Goal: Task Accomplishment & Management: Complete application form

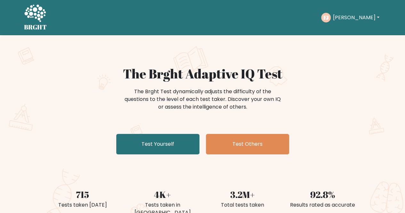
click at [347, 19] on button "[PERSON_NAME]" at bounding box center [356, 17] width 50 height 8
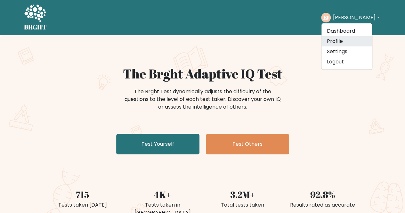
click at [342, 40] on link "Profile" at bounding box center [347, 41] width 51 height 10
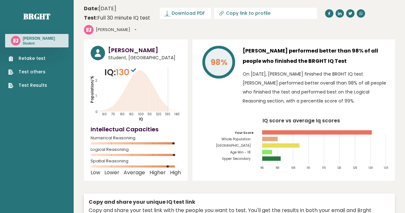
scroll to position [13, 0]
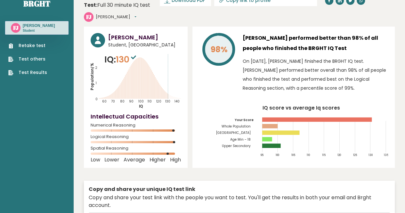
click at [20, 43] on link "Retake test" at bounding box center [27, 45] width 39 height 7
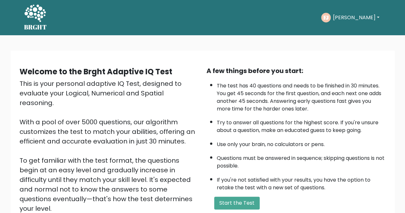
click at [225, 195] on div "A few things before you start: The test has 40 questions and needs to be finish…" at bounding box center [296, 149] width 187 height 167
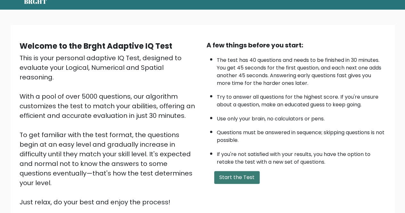
scroll to position [38, 0]
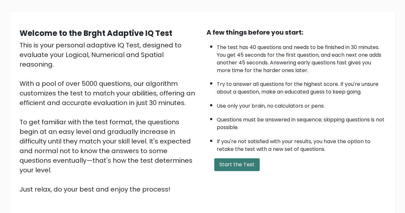
click at [232, 163] on button "Start the Test" at bounding box center [236, 164] width 45 height 13
click at [219, 165] on button "Start the Test" at bounding box center [236, 164] width 45 height 13
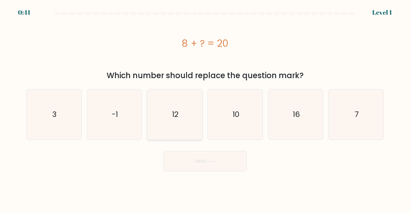
click at [164, 97] on icon "12" at bounding box center [175, 114] width 50 height 50
click at [205, 107] on input "c. 12" at bounding box center [205, 108] width 0 height 2
radio input "true"
click at [193, 162] on button "Next" at bounding box center [204, 161] width 83 height 21
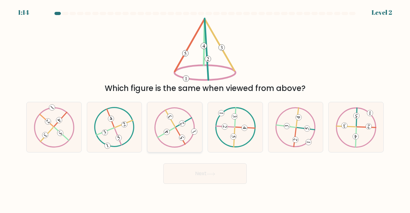
click at [175, 120] on icon at bounding box center [174, 127] width 41 height 40
click at [205, 108] on input "c." at bounding box center [205, 108] width 0 height 2
radio input "true"
click at [203, 172] on button "Next" at bounding box center [204, 173] width 83 height 21
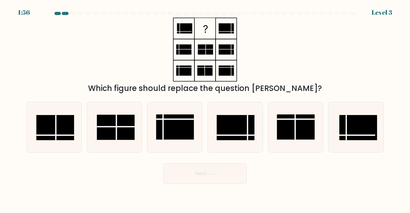
click at [113, 117] on rect at bounding box center [116, 127] width 38 height 25
click at [205, 108] on input "b." at bounding box center [205, 108] width 0 height 2
radio input "true"
click at [192, 171] on button "Next" at bounding box center [204, 173] width 83 height 21
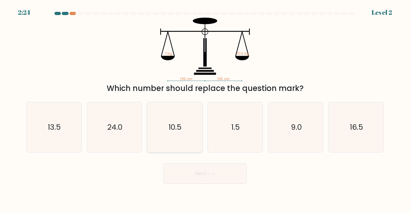
click at [173, 141] on icon "10.5" at bounding box center [175, 127] width 50 height 50
click at [205, 108] on input "c. 10.5" at bounding box center [205, 108] width 0 height 2
radio input "true"
click at [194, 170] on button "Next" at bounding box center [204, 173] width 83 height 21
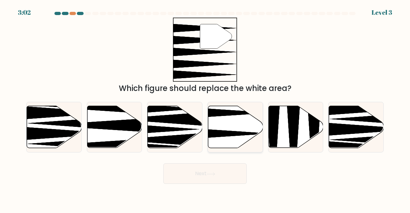
click at [237, 109] on icon at bounding box center [235, 127] width 55 height 42
click at [205, 108] on input "d." at bounding box center [205, 108] width 0 height 2
radio input "true"
click at [212, 177] on button "Next" at bounding box center [204, 173] width 83 height 21
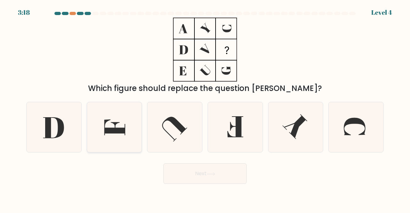
click at [106, 132] on icon at bounding box center [114, 128] width 21 height 16
click at [205, 108] on input "b." at bounding box center [205, 108] width 0 height 2
radio input "true"
click at [206, 174] on button "Next" at bounding box center [204, 173] width 83 height 21
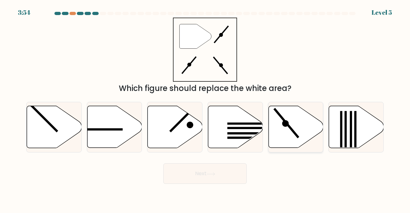
click at [303, 130] on icon at bounding box center [295, 127] width 55 height 42
click at [205, 108] on input "e." at bounding box center [205, 108] width 0 height 2
radio input "true"
click at [226, 175] on button "Next" at bounding box center [204, 173] width 83 height 21
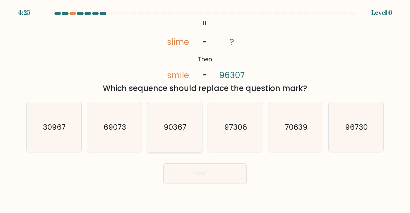
click at [173, 113] on icon "90367" at bounding box center [175, 127] width 50 height 50
click at [205, 108] on input "c. 90367" at bounding box center [205, 108] width 0 height 2
radio input "true"
click at [208, 176] on button "Next" at bounding box center [204, 173] width 83 height 21
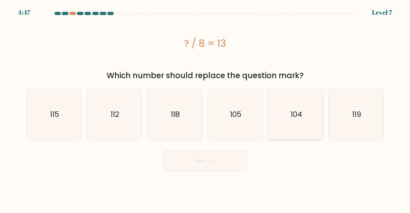
click at [301, 114] on text "104" at bounding box center [297, 114] width 12 height 11
click at [205, 108] on input "e. 104" at bounding box center [205, 108] width 0 height 2
radio input "true"
click at [240, 155] on button "Next" at bounding box center [204, 161] width 83 height 21
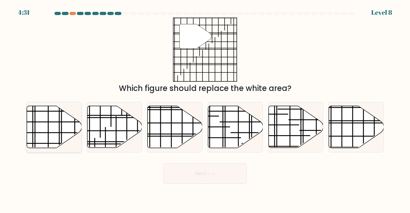
click at [52, 111] on line at bounding box center [41, 111] width 98 height 0
click at [205, 108] on input "a." at bounding box center [205, 108] width 0 height 2
radio input "true"
click at [190, 177] on button "Next" at bounding box center [204, 173] width 83 height 21
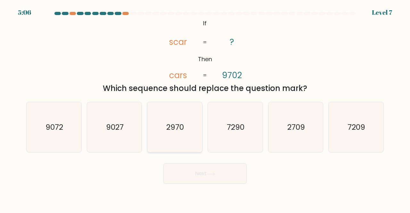
click at [182, 113] on icon "2970" at bounding box center [175, 127] width 50 height 50
click at [205, 108] on input "c. 2970" at bounding box center [205, 108] width 0 height 2
radio input "true"
click at [223, 180] on button "Next" at bounding box center [204, 173] width 83 height 21
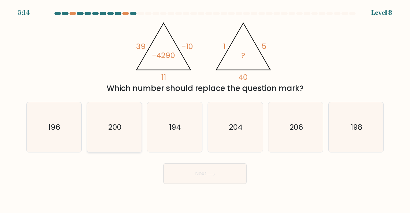
click at [124, 126] on icon "200" at bounding box center [114, 127] width 50 height 50
click at [205, 108] on input "b. 200" at bounding box center [205, 108] width 0 height 2
radio input "true"
click at [199, 176] on button "Next" at bounding box center [204, 173] width 83 height 21
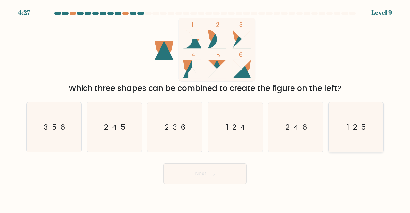
click at [358, 132] on text "1-2-5" at bounding box center [356, 127] width 19 height 11
click at [205, 108] on input "f. 1-2-5" at bounding box center [205, 108] width 0 height 2
radio input "true"
click at [244, 165] on button "Next" at bounding box center [204, 173] width 83 height 21
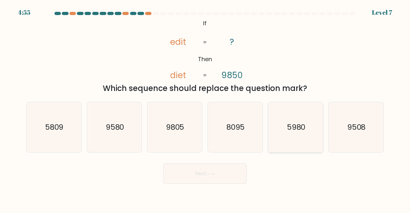
click at [277, 118] on icon "5980" at bounding box center [296, 127] width 50 height 50
click at [205, 108] on input "e. 5980" at bounding box center [205, 108] width 0 height 2
radio input "true"
click at [213, 169] on button "Next" at bounding box center [204, 173] width 83 height 21
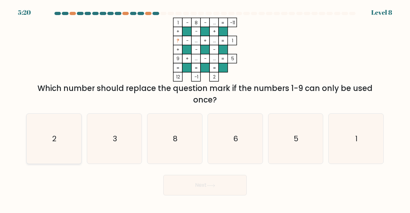
click at [51, 140] on icon "2" at bounding box center [54, 139] width 50 height 50
click at [205, 108] on input "a. 2" at bounding box center [205, 108] width 0 height 2
radio input "true"
click at [203, 188] on button "Next" at bounding box center [204, 185] width 83 height 21
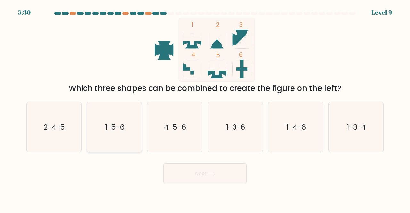
click at [94, 143] on icon "1-5-6" at bounding box center [114, 127] width 50 height 50
click at [205, 108] on input "b. 1-5-6" at bounding box center [205, 108] width 0 height 2
radio input "true"
click at [221, 178] on button "Next" at bounding box center [204, 173] width 83 height 21
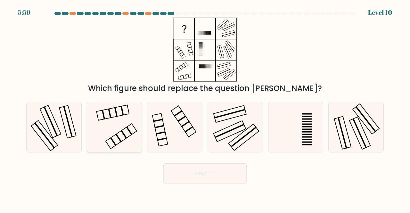
click at [117, 118] on icon at bounding box center [114, 127] width 50 height 50
click at [205, 108] on input "b." at bounding box center [205, 108] width 0 height 2
radio input "true"
click at [185, 170] on button "Next" at bounding box center [204, 173] width 83 height 21
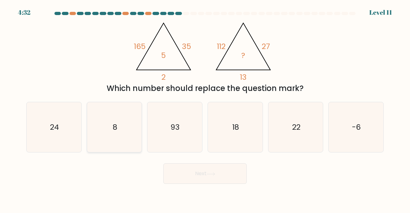
click at [123, 125] on icon "8" at bounding box center [114, 127] width 50 height 50
click at [205, 108] on input "b. 8" at bounding box center [205, 108] width 0 height 2
radio input "true"
click at [197, 175] on button "Next" at bounding box center [204, 173] width 83 height 21
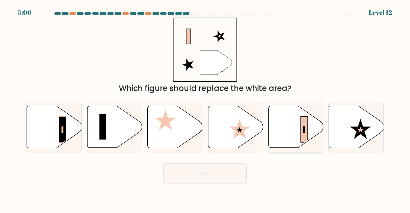
click at [298, 124] on icon at bounding box center [295, 127] width 55 height 42
click at [205, 108] on input "e." at bounding box center [205, 108] width 0 height 2
radio input "true"
click at [232, 175] on button "Next" at bounding box center [204, 173] width 83 height 21
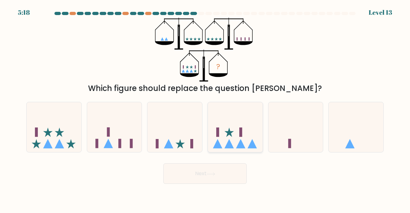
click at [238, 121] on icon at bounding box center [235, 126] width 55 height 45
click at [205, 108] on input "d." at bounding box center [205, 108] width 0 height 2
radio input "true"
click at [203, 183] on button "Next" at bounding box center [204, 173] width 83 height 21
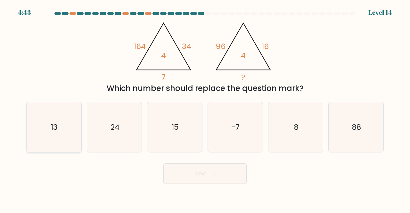
click at [56, 120] on icon "13" at bounding box center [54, 127] width 50 height 50
click at [205, 108] on input "a. 13" at bounding box center [205, 108] width 0 height 2
radio input "true"
click at [171, 165] on button "Next" at bounding box center [204, 173] width 83 height 21
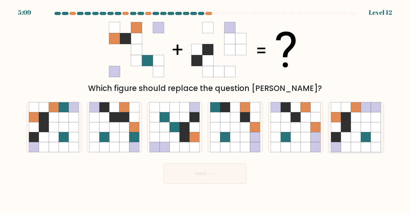
click at [342, 124] on icon at bounding box center [346, 127] width 10 height 10
click at [205, 108] on input "f." at bounding box center [205, 108] width 0 height 2
radio input "true"
click at [221, 178] on button "Next" at bounding box center [204, 173] width 83 height 21
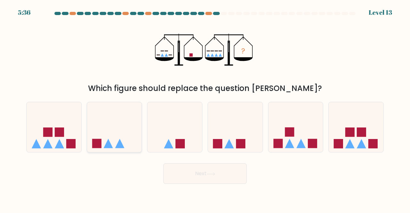
click at [90, 119] on icon at bounding box center [114, 126] width 55 height 45
click at [205, 108] on input "b." at bounding box center [205, 108] width 0 height 2
radio input "true"
click at [196, 171] on button "Next" at bounding box center [204, 173] width 83 height 21
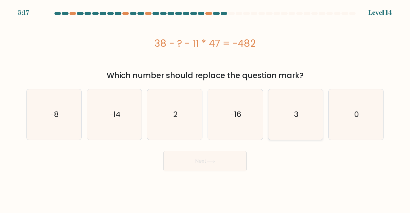
click at [283, 109] on icon "3" at bounding box center [296, 114] width 50 height 50
click at [205, 108] on input "e. 3" at bounding box center [205, 108] width 0 height 2
radio input "true"
click at [233, 156] on button "Next" at bounding box center [204, 161] width 83 height 21
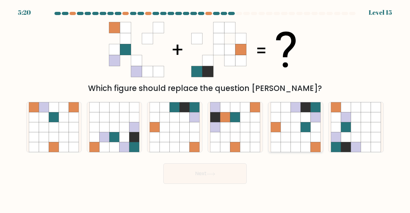
click at [309, 134] on icon at bounding box center [306, 137] width 10 height 10
click at [205, 108] on input "e." at bounding box center [205, 108] width 0 height 2
radio input "true"
click at [204, 178] on button "Next" at bounding box center [204, 173] width 83 height 21
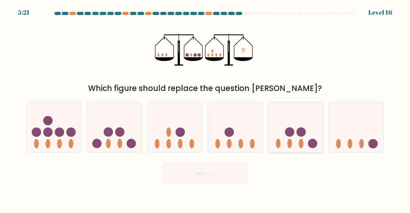
click at [310, 131] on icon at bounding box center [295, 126] width 55 height 45
click at [205, 108] on input "e." at bounding box center [205, 108] width 0 height 2
radio input "true"
click at [209, 173] on icon at bounding box center [211, 174] width 9 height 4
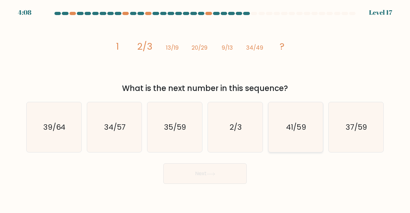
click at [298, 123] on text "41/59" at bounding box center [296, 127] width 20 height 11
click at [205, 108] on input "e. 41/59" at bounding box center [205, 108] width 0 height 2
radio input "true"
click at [229, 174] on button "Next" at bounding box center [204, 173] width 83 height 21
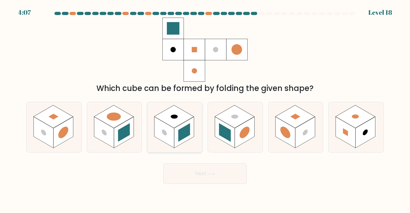
click at [163, 148] on icon at bounding box center [174, 127] width 55 height 50
click at [205, 108] on input "c." at bounding box center [205, 108] width 0 height 2
radio input "true"
click at [194, 178] on button "Next" at bounding box center [204, 173] width 83 height 21
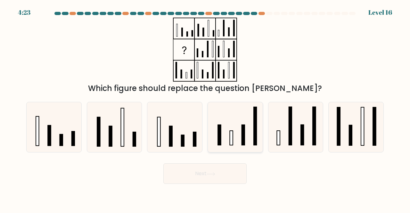
click at [219, 128] on rect at bounding box center [219, 135] width 3 height 21
click at [205, 108] on input "d." at bounding box center [205, 108] width 0 height 2
radio input "true"
click at [215, 174] on icon at bounding box center [211, 174] width 9 height 4
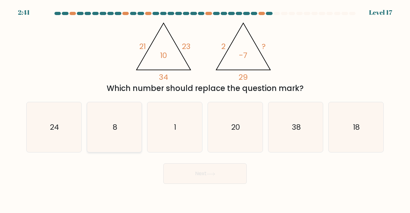
click at [131, 120] on icon "8" at bounding box center [114, 127] width 50 height 50
click at [205, 108] on input "b. 8" at bounding box center [205, 108] width 0 height 2
radio input "true"
click at [183, 164] on button "Next" at bounding box center [204, 173] width 83 height 21
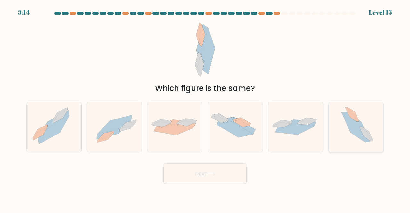
click at [349, 118] on icon at bounding box center [353, 126] width 23 height 29
click at [205, 108] on input "f." at bounding box center [205, 108] width 0 height 2
radio input "true"
click at [216, 178] on button "Next" at bounding box center [204, 173] width 83 height 21
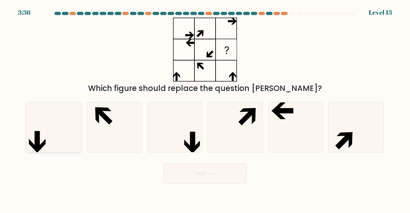
click at [30, 142] on icon at bounding box center [33, 146] width 9 height 14
click at [205, 108] on input "a." at bounding box center [205, 108] width 0 height 2
radio input "true"
click at [183, 173] on button "Next" at bounding box center [204, 173] width 83 height 21
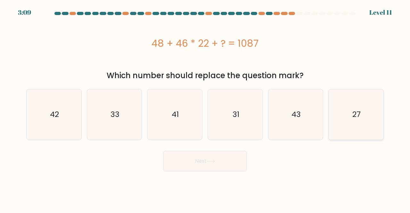
click at [343, 103] on icon "27" at bounding box center [356, 114] width 50 height 50
click at [205, 107] on input "f. 27" at bounding box center [205, 108] width 0 height 2
radio input "true"
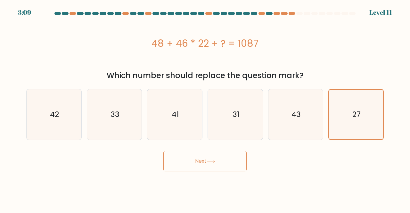
click at [229, 162] on button "Next" at bounding box center [204, 161] width 83 height 21
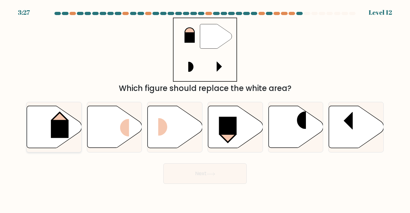
click at [45, 114] on icon at bounding box center [54, 127] width 55 height 42
click at [205, 108] on input "a." at bounding box center [205, 108] width 0 height 2
radio input "true"
click at [198, 176] on button "Next" at bounding box center [204, 173] width 83 height 21
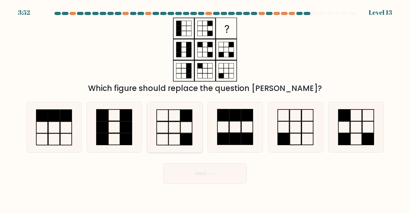
click at [165, 125] on icon at bounding box center [175, 127] width 50 height 50
click at [205, 108] on input "c." at bounding box center [205, 108] width 0 height 2
radio input "true"
click at [190, 175] on button "Next" at bounding box center [204, 173] width 83 height 21
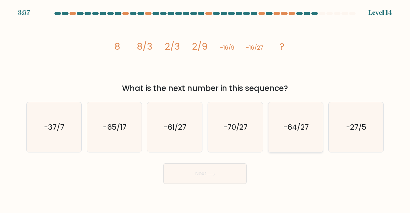
click at [274, 127] on icon "-64/27" at bounding box center [296, 127] width 50 height 50
click at [205, 108] on input "e. -64/27" at bounding box center [205, 108] width 0 height 2
radio input "true"
click at [221, 170] on button "Next" at bounding box center [204, 173] width 83 height 21
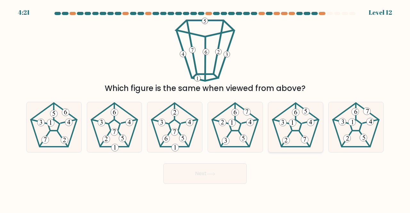
click at [302, 119] on icon at bounding box center [296, 127] width 50 height 50
click at [205, 108] on input "e." at bounding box center [205, 108] width 0 height 2
radio input "true"
click at [197, 174] on button "Next" at bounding box center [204, 173] width 83 height 21
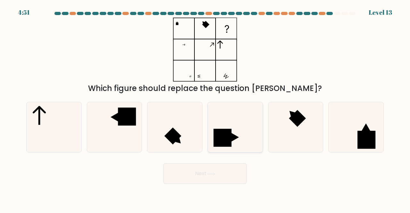
click at [252, 136] on icon at bounding box center [235, 127] width 50 height 50
click at [205, 108] on input "d." at bounding box center [205, 108] width 0 height 2
radio input "true"
click at [218, 173] on button "Next" at bounding box center [204, 173] width 83 height 21
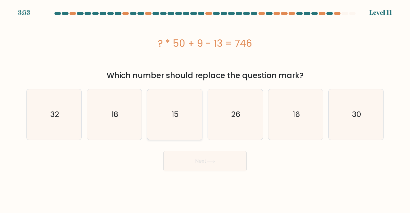
click at [152, 118] on icon "15" at bounding box center [175, 114] width 50 height 50
click at [205, 108] on input "c. 15" at bounding box center [205, 108] width 0 height 2
radio input "true"
click at [187, 163] on button "Next" at bounding box center [204, 161] width 83 height 21
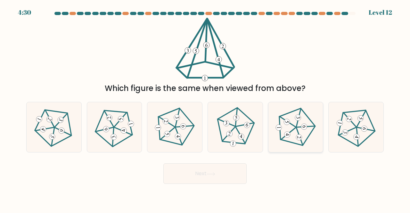
click at [307, 116] on 225 at bounding box center [297, 127] width 37 height 39
click at [205, 108] on input "e." at bounding box center [205, 108] width 0 height 2
radio input "true"
click at [217, 174] on button "Next" at bounding box center [204, 173] width 83 height 21
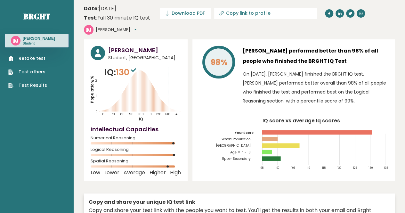
click at [40, 57] on link "Retake test" at bounding box center [27, 58] width 39 height 7
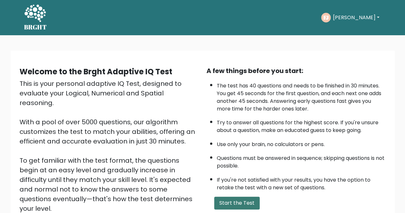
click at [223, 199] on button "Start the Test" at bounding box center [236, 203] width 45 height 13
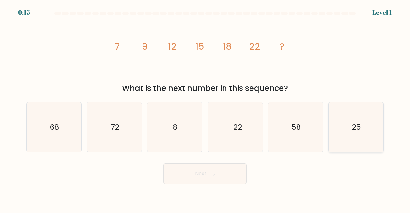
click at [354, 116] on icon "25" at bounding box center [356, 127] width 50 height 50
click at [205, 108] on input "f. 25" at bounding box center [205, 108] width 0 height 2
radio input "true"
click at [219, 177] on button "Next" at bounding box center [204, 173] width 83 height 21
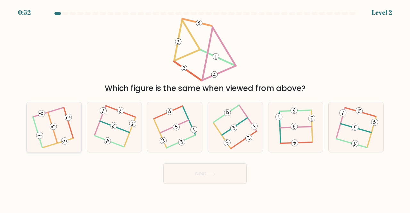
click at [60, 129] on icon at bounding box center [54, 127] width 40 height 40
click at [205, 108] on input "a." at bounding box center [205, 108] width 0 height 2
radio input "true"
click at [177, 171] on button "Next" at bounding box center [204, 173] width 83 height 21
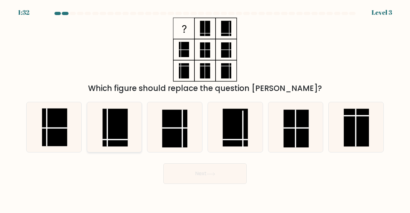
click at [109, 107] on icon at bounding box center [114, 127] width 50 height 50
click at [205, 107] on input "b." at bounding box center [205, 108] width 0 height 2
radio input "true"
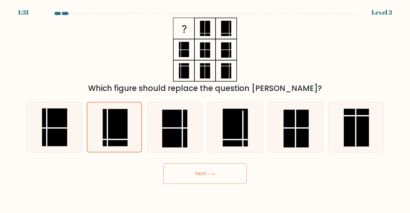
click at [176, 174] on button "Next" at bounding box center [204, 173] width 83 height 21
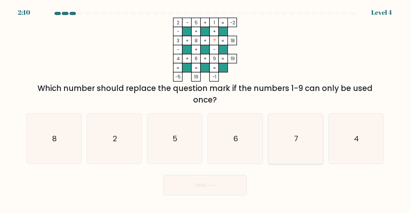
click at [300, 132] on icon "7" at bounding box center [296, 139] width 50 height 50
click at [205, 108] on input "e. 7" at bounding box center [205, 108] width 0 height 2
radio input "true"
click at [209, 180] on button "Next" at bounding box center [204, 185] width 83 height 21
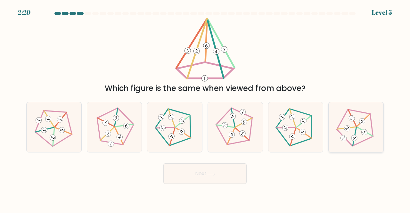
click at [363, 122] on 636 at bounding box center [362, 121] width 8 height 8
click at [205, 108] on input "f." at bounding box center [205, 108] width 0 height 2
radio input "true"
click at [232, 172] on button "Next" at bounding box center [204, 173] width 83 height 21
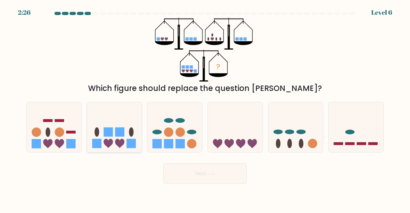
click at [126, 120] on icon at bounding box center [114, 126] width 55 height 45
click at [205, 108] on input "b." at bounding box center [205, 108] width 0 height 2
radio input "true"
click at [208, 176] on button "Next" at bounding box center [204, 173] width 83 height 21
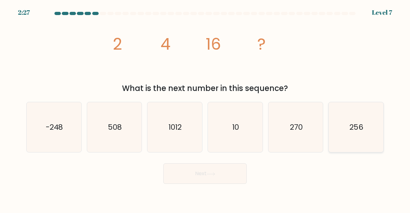
click at [372, 138] on icon "256" at bounding box center [356, 127] width 50 height 50
click at [205, 108] on input "f. 256" at bounding box center [205, 108] width 0 height 2
radio input "true"
click at [210, 171] on button "Next" at bounding box center [204, 173] width 83 height 21
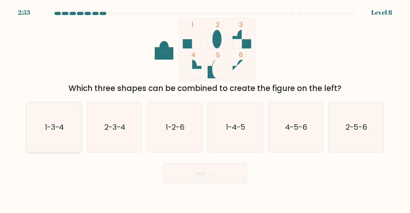
click at [69, 123] on icon "1-3-4" at bounding box center [54, 127] width 50 height 50
click at [205, 108] on input "a. 1-3-4" at bounding box center [205, 108] width 0 height 2
radio input "true"
click at [185, 173] on button "Next" at bounding box center [204, 173] width 83 height 21
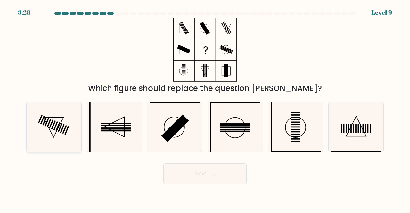
click at [69, 125] on icon at bounding box center [54, 127] width 50 height 50
click at [205, 108] on input "a." at bounding box center [205, 108] width 0 height 2
radio input "true"
click at [182, 177] on button "Next" at bounding box center [204, 173] width 83 height 21
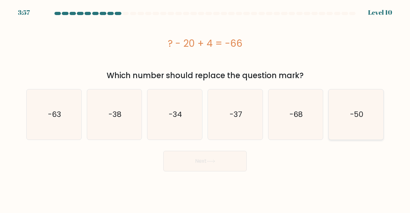
click at [338, 106] on icon "-50" at bounding box center [356, 114] width 50 height 50
click at [205, 107] on input "f. -50" at bounding box center [205, 108] width 0 height 2
radio input "true"
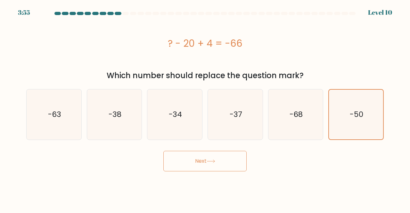
click at [206, 156] on button "Next" at bounding box center [204, 161] width 83 height 21
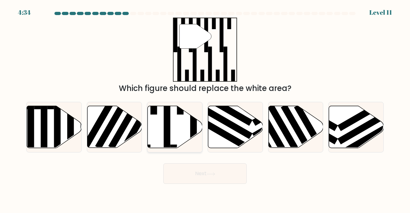
click at [168, 119] on rect at bounding box center [167, 125] width 7 height 60
click at [205, 108] on input "c." at bounding box center [205, 108] width 0 height 2
radio input "true"
click at [181, 173] on button "Next" at bounding box center [204, 173] width 83 height 21
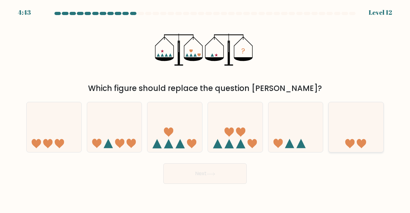
click at [343, 122] on icon at bounding box center [356, 126] width 55 height 45
click at [205, 108] on input "f." at bounding box center [205, 108] width 0 height 2
radio input "true"
click at [231, 176] on button "Next" at bounding box center [204, 173] width 83 height 21
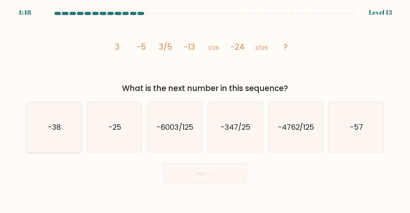
click at [58, 119] on icon "-38" at bounding box center [54, 127] width 50 height 50
click at [205, 108] on input "a. -38" at bounding box center [205, 108] width 0 height 2
radio input "true"
click at [189, 171] on button "Next" at bounding box center [204, 173] width 83 height 21
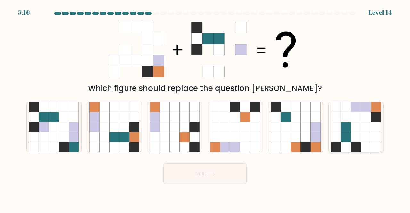
click at [370, 118] on icon at bounding box center [366, 117] width 10 height 10
click at [205, 108] on input "f." at bounding box center [205, 108] width 0 height 2
radio input "true"
click at [228, 173] on button "Next" at bounding box center [204, 173] width 83 height 21
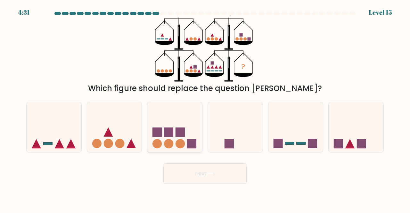
click at [170, 139] on circle at bounding box center [168, 143] width 9 height 9
click at [205, 108] on input "c." at bounding box center [205, 108] width 0 height 2
radio input "true"
click at [186, 179] on button "Next" at bounding box center [204, 173] width 83 height 21
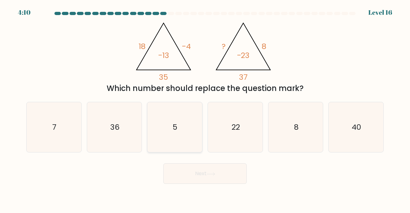
click at [184, 115] on icon "5" at bounding box center [175, 127] width 50 height 50
click at [205, 108] on input "c. 5" at bounding box center [205, 108] width 0 height 2
radio input "true"
click at [219, 119] on icon "22" at bounding box center [235, 127] width 50 height 50
click at [205, 108] on input "d. 22" at bounding box center [205, 108] width 0 height 2
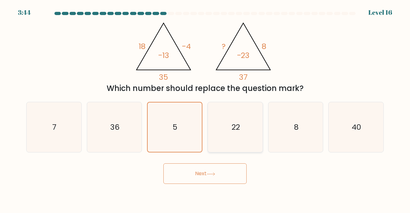
radio input "true"
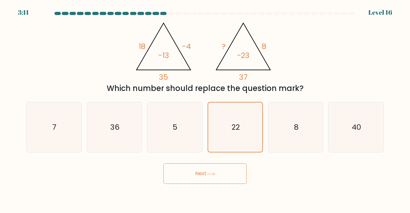
click at [174, 172] on button "Next" at bounding box center [204, 173] width 83 height 21
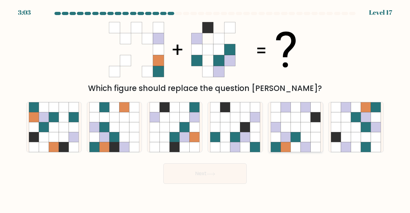
click at [307, 135] on icon at bounding box center [306, 137] width 10 height 10
click at [205, 108] on input "e." at bounding box center [205, 108] width 0 height 2
radio input "true"
click at [226, 168] on button "Next" at bounding box center [204, 173] width 83 height 21
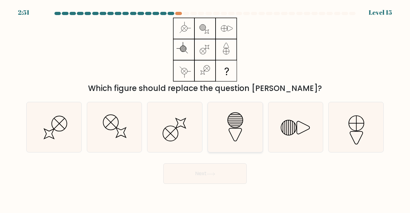
click at [250, 123] on icon at bounding box center [235, 127] width 50 height 50
click at [205, 108] on input "d." at bounding box center [205, 108] width 0 height 2
radio input "true"
click at [193, 169] on button "Next" at bounding box center [204, 173] width 83 height 21
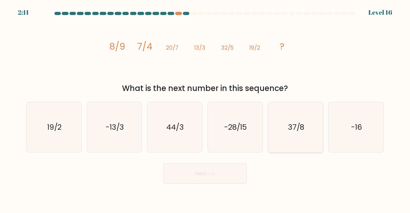
click at [308, 121] on icon "37/8" at bounding box center [296, 127] width 50 height 50
click at [205, 108] on input "e. 37/8" at bounding box center [205, 108] width 0 height 2
radio input "true"
click at [219, 169] on button "Next" at bounding box center [204, 173] width 83 height 21
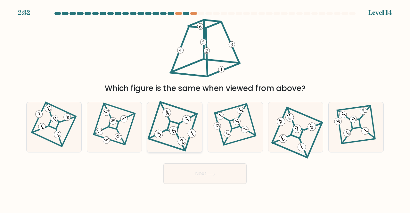
click at [177, 128] on icon at bounding box center [175, 127] width 46 height 40
click at [205, 108] on input "c." at bounding box center [205, 108] width 0 height 2
radio input "true"
click at [206, 176] on button "Next" at bounding box center [204, 173] width 83 height 21
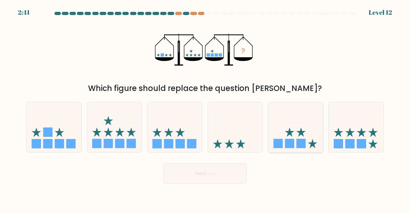
click at [312, 125] on icon at bounding box center [295, 126] width 55 height 45
click at [205, 108] on input "e." at bounding box center [205, 108] width 0 height 2
radio input "true"
click at [207, 172] on button "Next" at bounding box center [204, 173] width 83 height 21
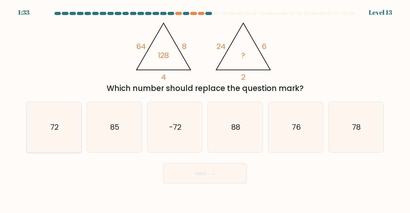
click at [64, 123] on icon "72" at bounding box center [54, 127] width 50 height 50
click at [205, 108] on input "a. 72" at bounding box center [205, 108] width 0 height 2
radio input "true"
click at [185, 175] on button "Next" at bounding box center [204, 173] width 83 height 21
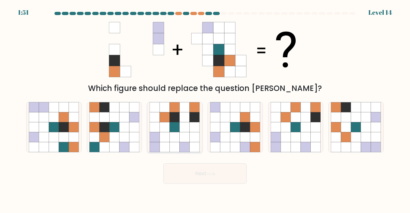
click at [196, 124] on icon at bounding box center [195, 127] width 10 height 10
click at [205, 108] on input "c." at bounding box center [205, 108] width 0 height 2
radio input "true"
click at [232, 169] on button "Next" at bounding box center [204, 173] width 83 height 21
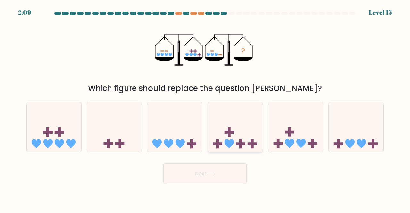
click at [242, 127] on icon at bounding box center [235, 126] width 55 height 45
click at [205, 108] on input "d." at bounding box center [205, 108] width 0 height 2
radio input "true"
click at [222, 174] on button "Next" at bounding box center [204, 173] width 83 height 21
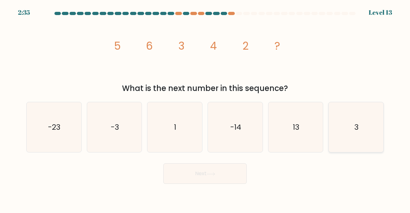
click at [342, 114] on icon "3" at bounding box center [356, 127] width 50 height 50
click at [205, 108] on input "f. 3" at bounding box center [205, 108] width 0 height 2
radio input "true"
click at [210, 173] on icon at bounding box center [211, 174] width 9 height 4
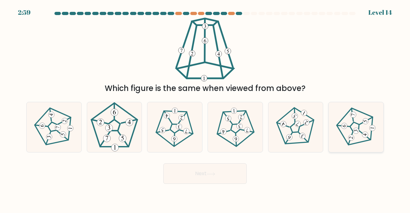
click at [349, 130] on icon at bounding box center [356, 127] width 40 height 40
click at [205, 108] on input "f." at bounding box center [205, 108] width 0 height 2
radio input "true"
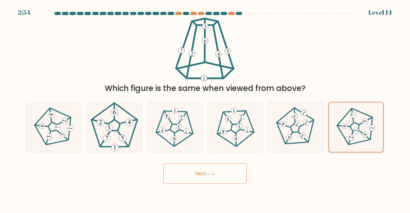
click at [347, 130] on icon at bounding box center [356, 127] width 40 height 40
click at [205, 108] on input "f." at bounding box center [205, 108] width 0 height 2
click at [117, 129] on icon at bounding box center [114, 127] width 50 height 50
click at [205, 108] on input "b." at bounding box center [205, 108] width 0 height 2
radio input "true"
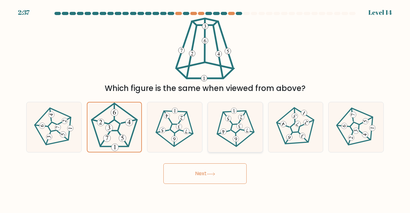
click at [240, 128] on 297 at bounding box center [239, 126] width 6 height 6
click at [205, 108] on input "d." at bounding box center [205, 108] width 0 height 2
radio input "true"
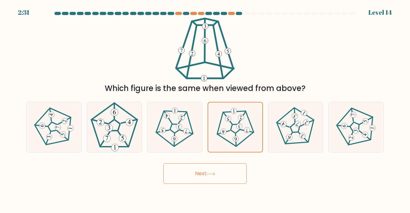
click at [218, 166] on button "Next" at bounding box center [204, 173] width 83 height 21
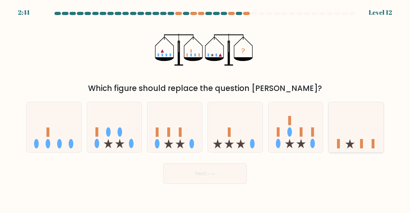
click at [344, 119] on icon at bounding box center [356, 126] width 55 height 45
click at [205, 108] on input "f." at bounding box center [205, 108] width 0 height 2
radio input "true"
click at [175, 162] on div "Next" at bounding box center [204, 172] width 365 height 24
click at [179, 167] on button "Next" at bounding box center [204, 173] width 83 height 21
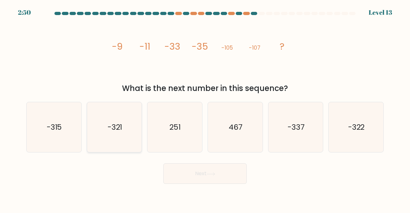
click at [133, 137] on icon "-321" at bounding box center [114, 127] width 50 height 50
click at [205, 108] on input "b. -321" at bounding box center [205, 108] width 0 height 2
radio input "true"
click at [185, 168] on button "Next" at bounding box center [204, 173] width 83 height 21
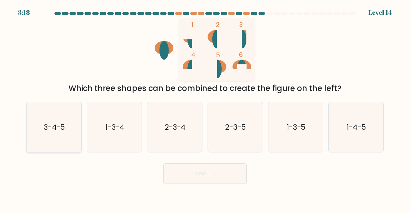
click at [78, 120] on icon "3-4-5" at bounding box center [54, 127] width 50 height 50
click at [205, 108] on input "a. 3-4-5" at bounding box center [205, 108] width 0 height 2
radio input "true"
click at [191, 178] on button "Next" at bounding box center [204, 173] width 83 height 21
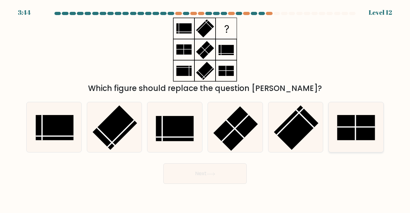
click at [344, 139] on rect at bounding box center [356, 127] width 38 height 25
click at [205, 108] on input "f." at bounding box center [205, 108] width 0 height 2
radio input "true"
click at [184, 178] on button "Next" at bounding box center [204, 173] width 83 height 21
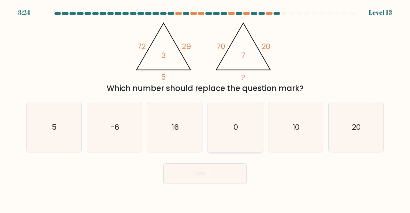
click at [247, 107] on icon "0" at bounding box center [235, 127] width 50 height 50
click at [205, 107] on input "d. 0" at bounding box center [205, 108] width 0 height 2
radio input "true"
click at [175, 177] on button "Next" at bounding box center [204, 173] width 83 height 21
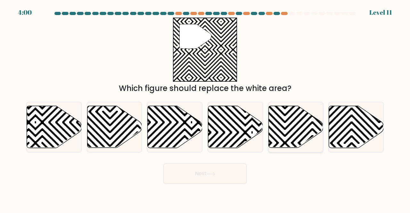
click at [299, 115] on icon at bounding box center [312, 150] width 110 height 110
click at [205, 108] on input "e." at bounding box center [205, 108] width 0 height 2
radio input "true"
click at [193, 168] on button "Next" at bounding box center [204, 173] width 83 height 21
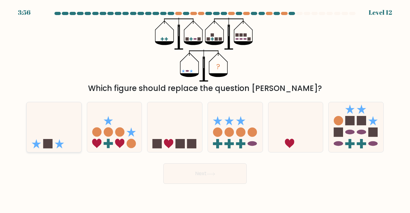
click at [51, 121] on icon at bounding box center [54, 126] width 55 height 45
click at [205, 108] on input "a." at bounding box center [205, 108] width 0 height 2
radio input "true"
click at [169, 172] on button "Next" at bounding box center [204, 173] width 83 height 21
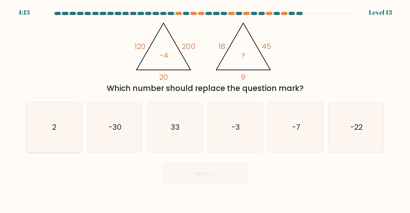
click at [70, 119] on icon "2" at bounding box center [54, 127] width 50 height 50
click at [205, 108] on input "a. 2" at bounding box center [205, 108] width 0 height 2
radio input "true"
click at [193, 167] on button "Next" at bounding box center [204, 173] width 83 height 21
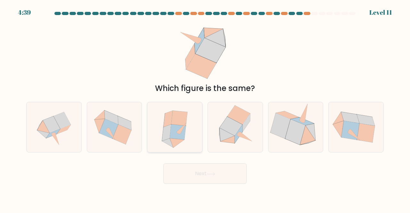
click at [170, 144] on icon at bounding box center [168, 142] width 12 height 9
click at [205, 108] on input "c." at bounding box center [205, 108] width 0 height 2
radio input "true"
click at [186, 175] on button "Next" at bounding box center [204, 173] width 83 height 21
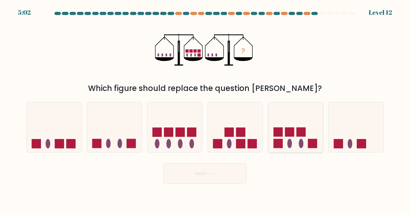
click at [312, 115] on icon at bounding box center [295, 126] width 55 height 45
click at [205, 108] on input "e." at bounding box center [205, 108] width 0 height 2
radio input "true"
click at [206, 170] on button "Next" at bounding box center [204, 173] width 83 height 21
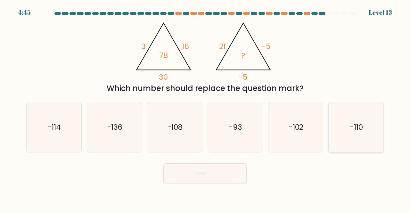
click at [363, 108] on icon "-110" at bounding box center [356, 127] width 50 height 50
click at [205, 108] on input "f. -110" at bounding box center [205, 108] width 0 height 2
radio input "true"
click at [221, 180] on button "Next" at bounding box center [204, 173] width 83 height 21
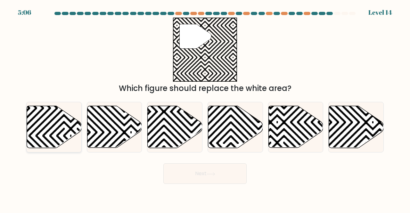
click at [73, 119] on icon at bounding box center [71, 81] width 110 height 110
click at [205, 108] on input "a." at bounding box center [205, 108] width 0 height 2
radio input "true"
click at [200, 185] on body "5:05 Level 14" at bounding box center [205, 106] width 410 height 213
click at [200, 175] on button "Next" at bounding box center [204, 173] width 83 height 21
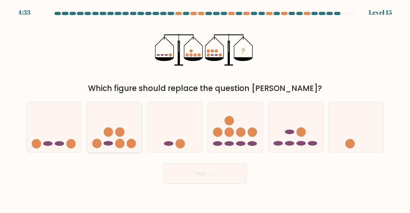
click at [111, 136] on circle at bounding box center [108, 132] width 9 height 9
click at [205, 108] on input "b." at bounding box center [205, 108] width 0 height 2
radio input "true"
click at [238, 128] on icon at bounding box center [235, 126] width 55 height 45
click at [205, 108] on input "d." at bounding box center [205, 108] width 0 height 2
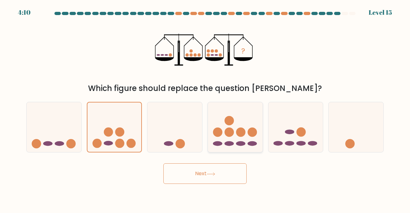
radio input "true"
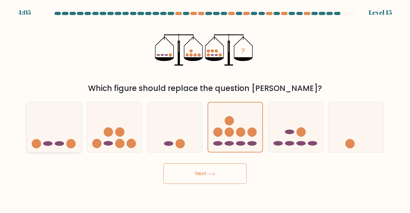
click at [75, 123] on icon at bounding box center [54, 126] width 55 height 45
click at [205, 108] on input "a." at bounding box center [205, 108] width 0 height 2
radio input "true"
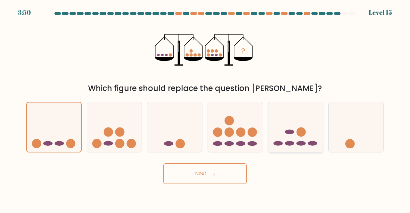
click at [307, 136] on icon at bounding box center [295, 126] width 55 height 45
click at [205, 108] on input "e." at bounding box center [205, 108] width 0 height 2
radio input "true"
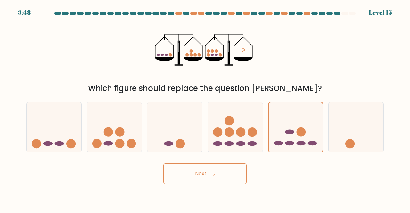
click at [218, 179] on button "Next" at bounding box center [204, 173] width 83 height 21
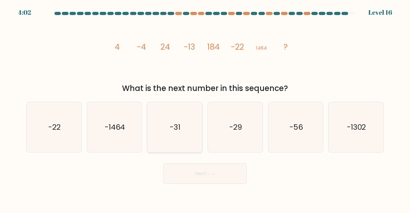
click at [184, 120] on icon "-31" at bounding box center [175, 127] width 50 height 50
click at [205, 108] on input "c. -31" at bounding box center [205, 108] width 0 height 2
radio input "true"
click at [188, 166] on button "Next" at bounding box center [204, 173] width 83 height 21
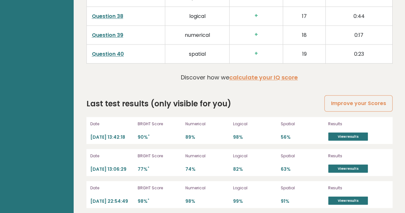
scroll to position [1781, 0]
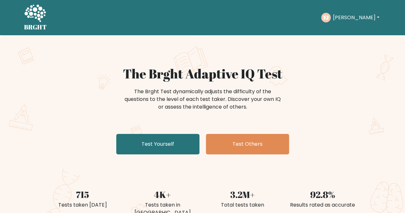
scroll to position [13, 0]
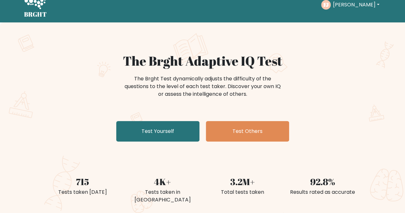
click at [343, 9] on button "[PERSON_NAME]" at bounding box center [356, 5] width 50 height 8
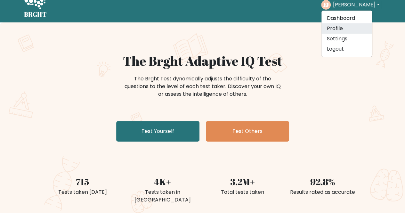
click at [340, 33] on link "Profile" at bounding box center [347, 28] width 51 height 10
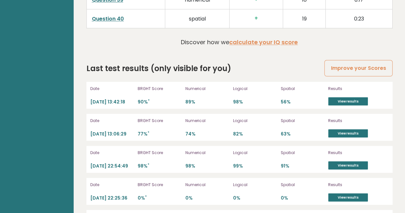
scroll to position [1759, 0]
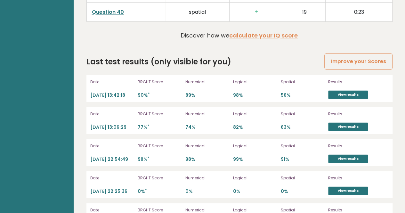
click at [343, 78] on div "Results View results" at bounding box center [358, 88] width 60 height 21
click at [345, 90] on link "View results" at bounding box center [348, 94] width 40 height 8
click at [351, 122] on link "View results" at bounding box center [348, 126] width 40 height 8
click at [345, 150] on div "Date 2025-10-14 22:54:49 BRGHT Score 98% * Numerical 98% Logical 99% Spatial 91…" at bounding box center [240, 152] width 306 height 27
click at [344, 154] on link "View results" at bounding box center [348, 158] width 40 height 8
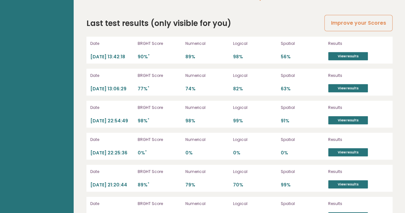
scroll to position [1811, 0]
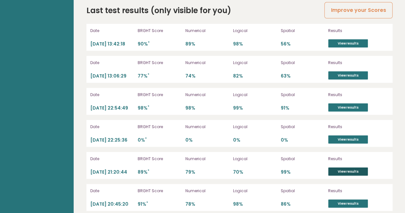
click at [340, 167] on link "View results" at bounding box center [348, 171] width 40 height 8
click at [329, 135] on link "View results" at bounding box center [348, 139] width 40 height 8
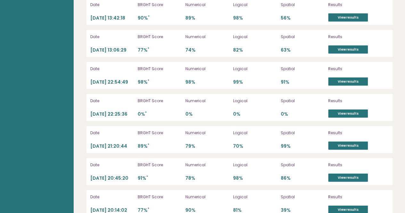
scroll to position [1875, 0]
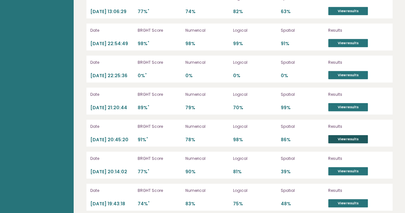
click at [341, 135] on link "View results" at bounding box center [348, 139] width 40 height 8
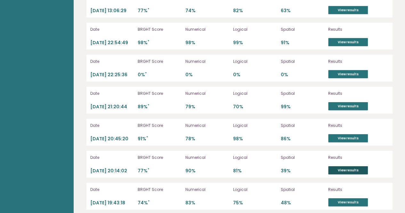
click at [355, 166] on link "View results" at bounding box center [348, 170] width 40 height 8
click at [355, 199] on link "View results" at bounding box center [348, 202] width 40 height 8
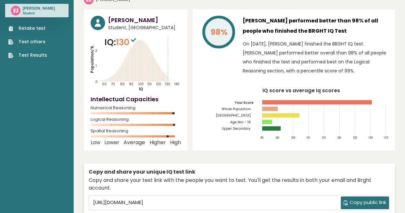
scroll to position [0, 0]
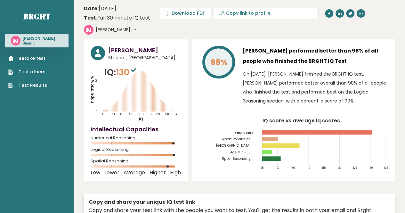
click at [22, 59] on link "Retake test" at bounding box center [27, 58] width 39 height 7
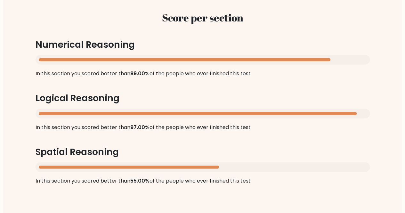
scroll to position [641, 0]
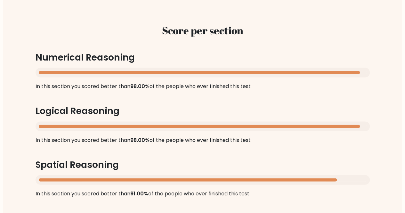
scroll to position [602, 0]
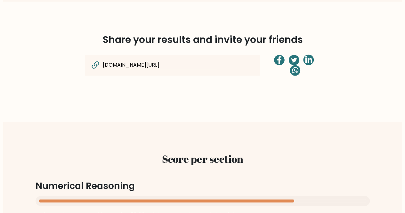
scroll to position [513, 0]
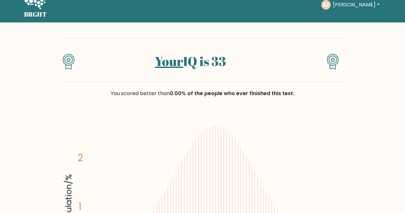
scroll to position [90, 0]
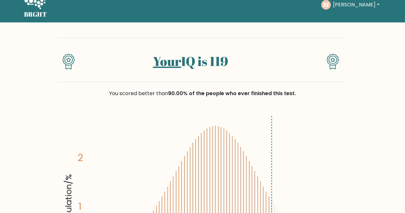
scroll to position [77, 0]
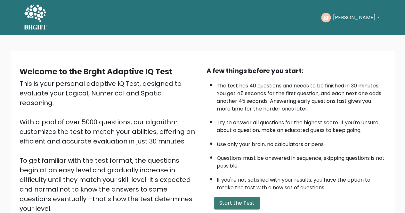
click at [237, 200] on button "Start the Test" at bounding box center [236, 203] width 45 height 13
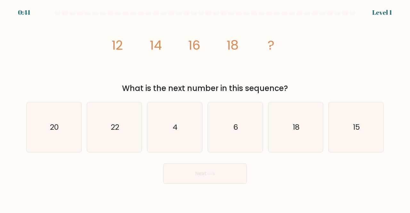
click at [13, 123] on form at bounding box center [205, 98] width 410 height 172
click at [51, 125] on text "20" at bounding box center [54, 127] width 9 height 11
click at [205, 108] on input "a. 20" at bounding box center [205, 108] width 0 height 2
radio input "true"
click at [194, 183] on button "Next" at bounding box center [204, 173] width 83 height 21
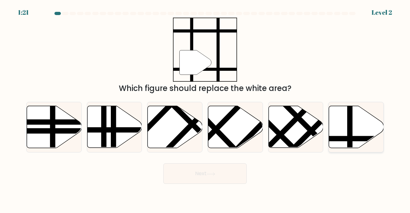
click at [362, 125] on icon at bounding box center [356, 127] width 55 height 42
click at [205, 108] on input "f." at bounding box center [205, 108] width 0 height 2
radio input "true"
click at [214, 172] on icon at bounding box center [211, 174] width 9 height 4
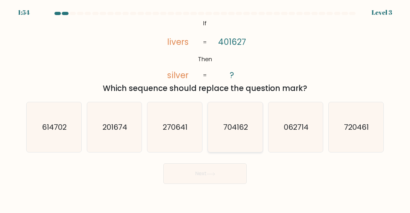
click at [244, 136] on icon "704162" at bounding box center [235, 127] width 50 height 50
click at [205, 108] on input "d. 704162" at bounding box center [205, 108] width 0 height 2
radio input "true"
click at [206, 165] on button "Next" at bounding box center [204, 173] width 83 height 21
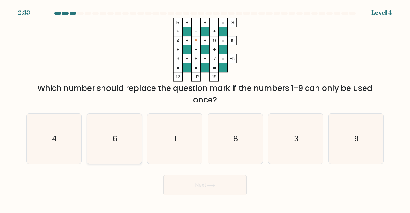
click at [119, 130] on icon "6" at bounding box center [114, 139] width 50 height 50
click at [205, 108] on input "b. 6" at bounding box center [205, 108] width 0 height 2
radio input "true"
click at [183, 183] on button "Next" at bounding box center [204, 185] width 83 height 21
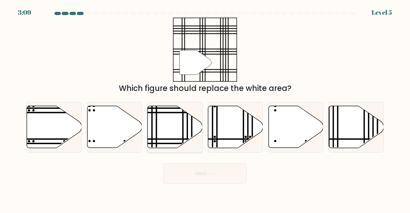
click at [178, 128] on icon at bounding box center [175, 127] width 55 height 42
click at [205, 108] on input "c." at bounding box center [205, 108] width 0 height 2
radio input "true"
click at [215, 179] on button "Next" at bounding box center [204, 173] width 83 height 21
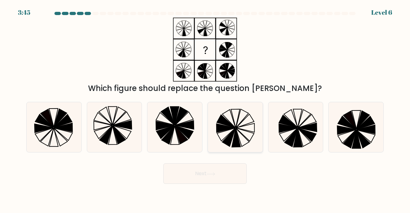
click at [235, 134] on icon at bounding box center [236, 137] width 9 height 19
click at [205, 108] on input "d." at bounding box center [205, 108] width 0 height 2
radio input "true"
click at [208, 170] on button "Next" at bounding box center [204, 173] width 83 height 21
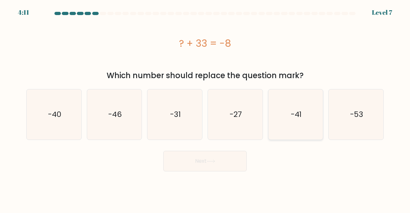
click at [286, 119] on icon "-41" at bounding box center [296, 114] width 50 height 50
click at [205, 108] on input "e. -41" at bounding box center [205, 108] width 0 height 2
radio input "true"
click at [210, 160] on icon at bounding box center [211, 162] width 9 height 4
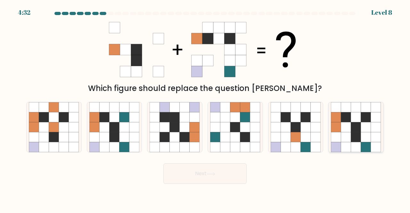
click at [376, 144] on icon at bounding box center [376, 147] width 10 height 10
click at [205, 108] on input "f." at bounding box center [205, 108] width 0 height 2
radio input "true"
click at [201, 177] on button "Next" at bounding box center [204, 173] width 83 height 21
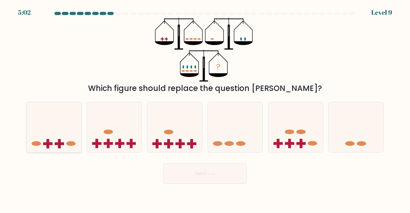
click at [62, 135] on icon at bounding box center [54, 126] width 55 height 45
click at [205, 108] on input "a." at bounding box center [205, 108] width 0 height 2
radio input "true"
click at [181, 181] on button "Next" at bounding box center [204, 173] width 83 height 21
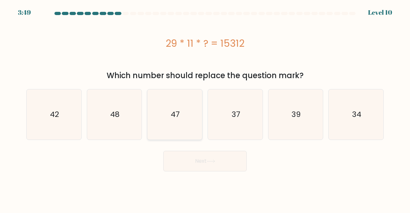
click at [152, 118] on icon "47" at bounding box center [175, 114] width 50 height 50
click at [205, 108] on input "c. 47" at bounding box center [205, 108] width 0 height 2
radio input "true"
click at [192, 154] on button "Next" at bounding box center [204, 161] width 83 height 21
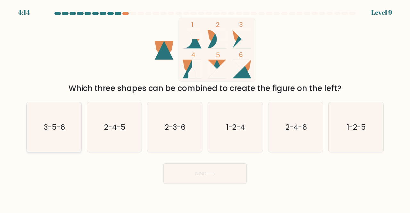
click at [62, 120] on icon "3-5-6" at bounding box center [54, 127] width 50 height 50
click at [205, 108] on input "a. 3-5-6" at bounding box center [205, 108] width 0 height 2
radio input "true"
click at [173, 173] on button "Next" at bounding box center [204, 173] width 83 height 21
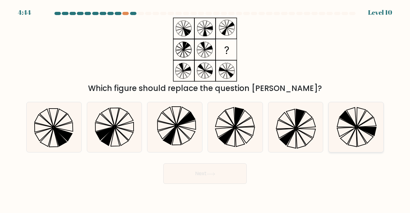
click at [367, 110] on icon at bounding box center [356, 127] width 50 height 50
click at [205, 108] on input "f." at bounding box center [205, 108] width 0 height 2
radio input "true"
click at [206, 178] on button "Next" at bounding box center [204, 173] width 83 height 21
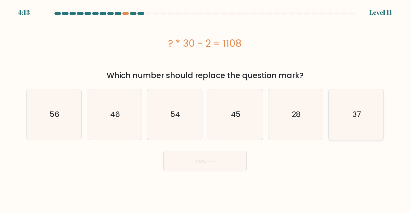
click at [352, 103] on icon "37" at bounding box center [356, 114] width 50 height 50
click at [205, 107] on input "f. 37" at bounding box center [205, 108] width 0 height 2
radio input "true"
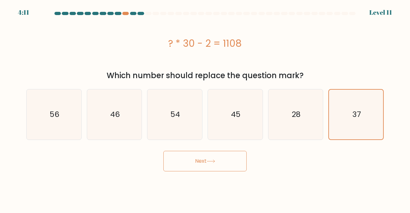
click at [203, 156] on button "Next" at bounding box center [204, 161] width 83 height 21
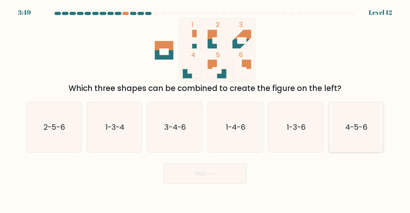
click at [364, 118] on icon "4-5-6" at bounding box center [356, 127] width 50 height 50
click at [205, 108] on input "f. 4-5-6" at bounding box center [205, 108] width 0 height 2
radio input "true"
click at [200, 178] on button "Next" at bounding box center [204, 173] width 83 height 21
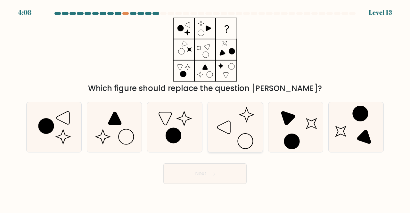
click at [220, 128] on icon at bounding box center [235, 127] width 50 height 50
click at [205, 108] on input "d." at bounding box center [205, 108] width 0 height 2
radio input "true"
click at [211, 173] on icon at bounding box center [211, 174] width 9 height 4
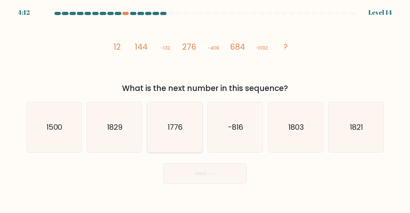
click at [168, 103] on icon "1776" at bounding box center [175, 127] width 50 height 50
click at [205, 107] on input "c. 1776" at bounding box center [205, 108] width 0 height 2
radio input "true"
click at [202, 182] on button "Next" at bounding box center [204, 173] width 83 height 21
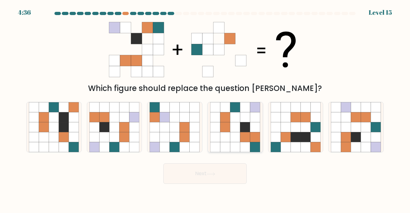
click at [242, 118] on icon at bounding box center [245, 117] width 10 height 10
click at [205, 108] on input "d." at bounding box center [205, 108] width 0 height 2
radio input "true"
click at [218, 174] on button "Next" at bounding box center [204, 173] width 83 height 21
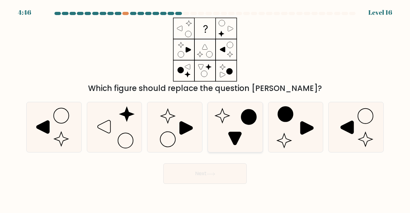
click at [219, 128] on icon at bounding box center [235, 127] width 50 height 50
click at [205, 108] on input "d." at bounding box center [205, 108] width 0 height 2
radio input "true"
click at [211, 175] on icon at bounding box center [211, 174] width 9 height 4
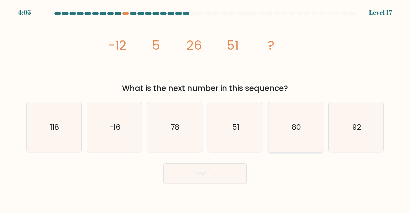
click at [283, 117] on icon "80" at bounding box center [296, 127] width 50 height 50
click at [205, 108] on input "e. 80" at bounding box center [205, 108] width 0 height 2
radio input "true"
click at [227, 168] on button "Next" at bounding box center [204, 173] width 83 height 21
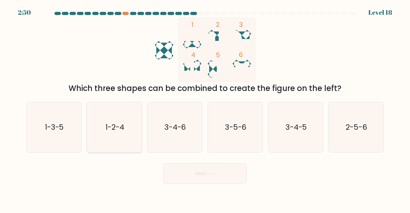
click at [105, 131] on icon "1-2-4" at bounding box center [114, 127] width 50 height 50
click at [205, 108] on input "b. 1-2-4" at bounding box center [205, 108] width 0 height 2
radio input "true"
click at [199, 178] on button "Next" at bounding box center [204, 173] width 83 height 21
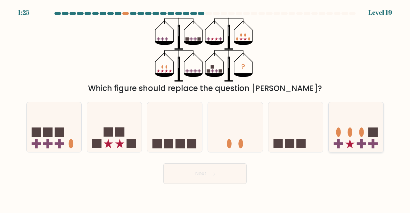
click at [379, 140] on icon at bounding box center [356, 126] width 55 height 45
click at [205, 108] on input "f." at bounding box center [205, 108] width 0 height 2
radio input "true"
click at [244, 171] on button "Next" at bounding box center [204, 173] width 83 height 21
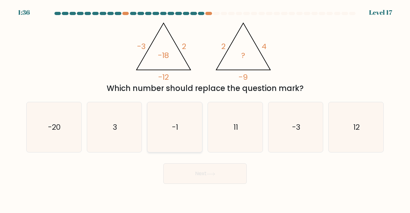
click at [157, 113] on icon "-1" at bounding box center [175, 127] width 50 height 50
click at [205, 108] on input "c. -1" at bounding box center [205, 108] width 0 height 2
radio input "true"
click at [204, 166] on button "Next" at bounding box center [204, 173] width 83 height 21
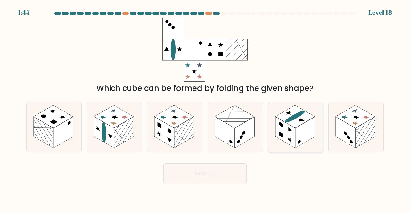
click at [311, 127] on rect at bounding box center [305, 132] width 20 height 31
click at [205, 108] on input "e." at bounding box center [205, 108] width 0 height 2
radio input "true"
click at [201, 163] on div "Next" at bounding box center [204, 172] width 365 height 24
click at [206, 172] on button "Next" at bounding box center [204, 173] width 83 height 21
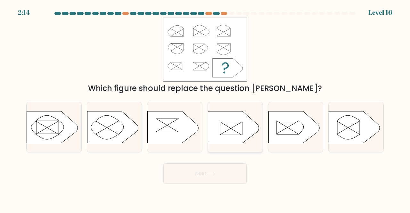
click at [234, 110] on div at bounding box center [235, 127] width 55 height 51
click at [205, 108] on input "d." at bounding box center [205, 108] width 0 height 2
radio input "true"
click at [220, 173] on button "Next" at bounding box center [204, 173] width 83 height 21
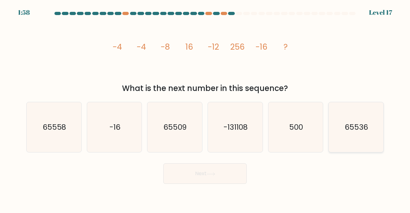
click at [361, 146] on icon "65536" at bounding box center [356, 127] width 50 height 50
click at [205, 108] on input "f. 65536" at bounding box center [205, 108] width 0 height 2
radio input "true"
click at [179, 179] on button "Next" at bounding box center [204, 173] width 83 height 21
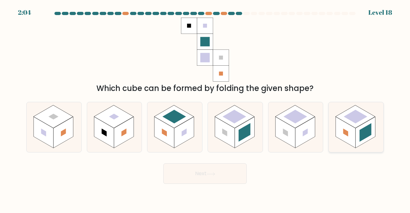
click at [345, 117] on rect at bounding box center [356, 117] width 24 height 14
click at [205, 108] on input "f." at bounding box center [205, 108] width 0 height 2
radio input "true"
click at [226, 164] on button "Next" at bounding box center [204, 173] width 83 height 21
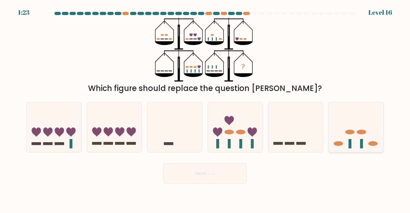
click at [345, 152] on div at bounding box center [355, 127] width 55 height 51
click at [205, 108] on input "f." at bounding box center [205, 108] width 0 height 2
radio input "true"
click at [217, 128] on icon at bounding box center [235, 126] width 55 height 45
click at [205, 108] on input "d." at bounding box center [205, 108] width 0 height 2
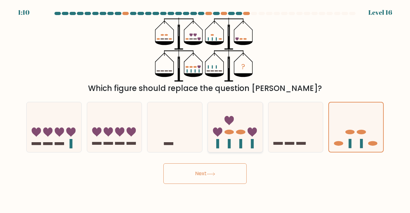
radio input "true"
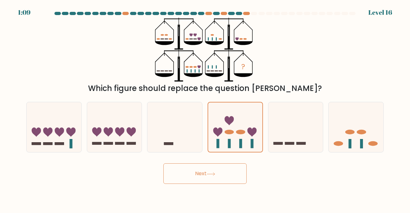
click at [191, 175] on button "Next" at bounding box center [204, 173] width 83 height 21
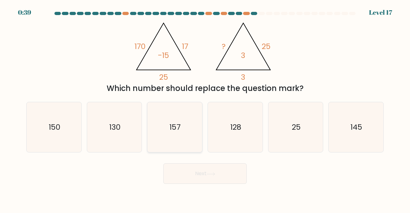
click at [159, 121] on icon "157" at bounding box center [175, 127] width 50 height 50
click at [205, 108] on input "c. 157" at bounding box center [205, 108] width 0 height 2
radio input "true"
click at [188, 175] on button "Next" at bounding box center [204, 173] width 83 height 21
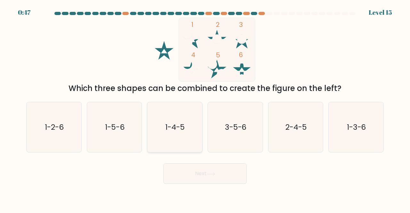
click at [166, 150] on icon "1-4-5" at bounding box center [175, 127] width 50 height 50
click at [205, 108] on input "c. 1-4-5" at bounding box center [205, 108] width 0 height 2
radio input "true"
click at [184, 166] on button "Next" at bounding box center [204, 173] width 83 height 21
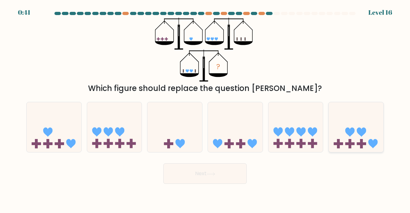
click at [357, 131] on icon at bounding box center [361, 132] width 9 height 9
click at [205, 108] on input "f." at bounding box center [205, 108] width 0 height 2
radio input "true"
click at [227, 168] on button "Next" at bounding box center [204, 173] width 83 height 21
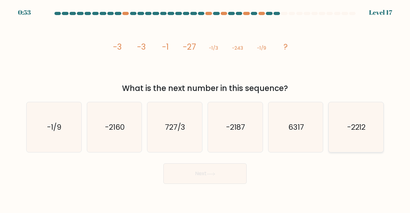
click at [352, 129] on text "-2212" at bounding box center [356, 127] width 19 height 11
click at [205, 108] on input "f. -2212" at bounding box center [205, 108] width 0 height 2
radio input "true"
click at [210, 170] on button "Next" at bounding box center [204, 173] width 83 height 21
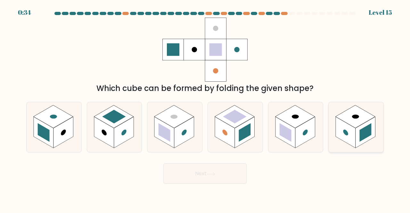
click at [352, 132] on rect at bounding box center [346, 132] width 20 height 31
click at [205, 108] on input "f." at bounding box center [205, 108] width 0 height 2
radio input "true"
click at [231, 170] on button "Next" at bounding box center [204, 173] width 83 height 21
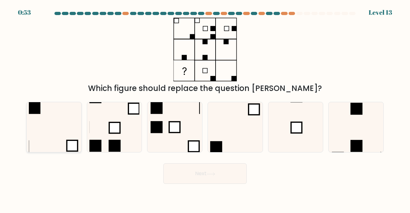
click at [56, 141] on icon at bounding box center [54, 127] width 50 height 50
click at [205, 108] on input "a." at bounding box center [205, 108] width 0 height 2
radio input "true"
click at [182, 168] on button "Next" at bounding box center [204, 173] width 83 height 21
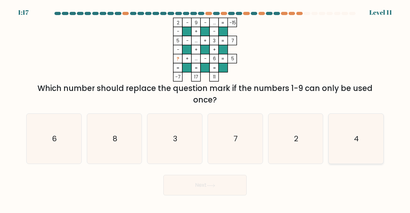
click at [340, 133] on icon "4" at bounding box center [356, 139] width 50 height 50
click at [205, 108] on input "f. 4" at bounding box center [205, 108] width 0 height 2
radio input "true"
click at [215, 177] on button "Next" at bounding box center [204, 185] width 83 height 21
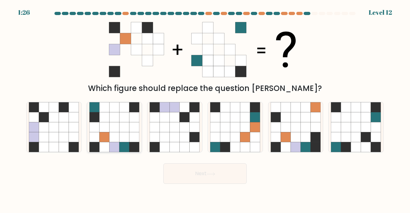
click at [110, 128] on icon at bounding box center [114, 127] width 10 height 10
click at [205, 108] on input "b." at bounding box center [205, 108] width 0 height 2
radio input "true"
click at [218, 172] on button "Next" at bounding box center [204, 173] width 83 height 21
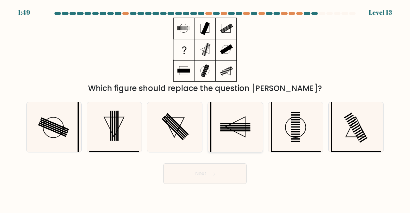
click at [223, 112] on icon at bounding box center [235, 127] width 50 height 50
click at [205, 108] on input "d." at bounding box center [205, 108] width 0 height 2
radio input "true"
click at [215, 177] on button "Next" at bounding box center [204, 173] width 83 height 21
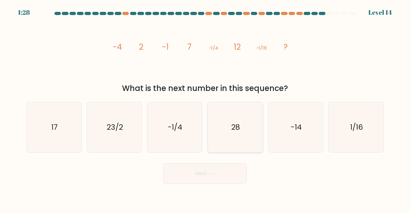
click at [223, 114] on icon "28" at bounding box center [235, 127] width 50 height 50
click at [205, 108] on input "d. 28" at bounding box center [205, 108] width 0 height 2
radio input "true"
click at [216, 169] on button "Next" at bounding box center [204, 173] width 83 height 21
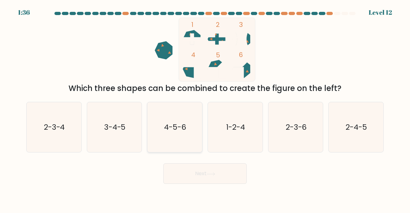
click at [188, 111] on icon "4-5-6" at bounding box center [175, 127] width 50 height 50
click at [205, 108] on input "c. 4-5-6" at bounding box center [205, 108] width 0 height 2
radio input "true"
click at [184, 173] on button "Next" at bounding box center [204, 173] width 83 height 21
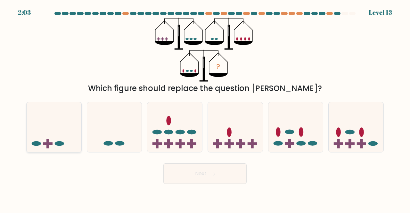
click at [64, 117] on icon at bounding box center [54, 126] width 55 height 45
click at [205, 108] on input "a." at bounding box center [205, 108] width 0 height 2
radio input "true"
click at [198, 169] on button "Next" at bounding box center [204, 173] width 83 height 21
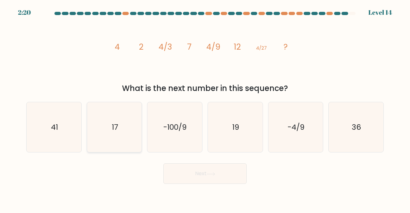
click at [132, 106] on icon "17" at bounding box center [114, 127] width 50 height 50
click at [205, 107] on input "b. 17" at bounding box center [205, 108] width 0 height 2
radio input "true"
click at [181, 178] on button "Next" at bounding box center [204, 173] width 83 height 21
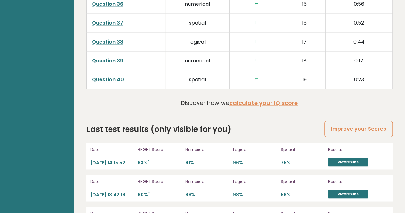
scroll to position [1756, 0]
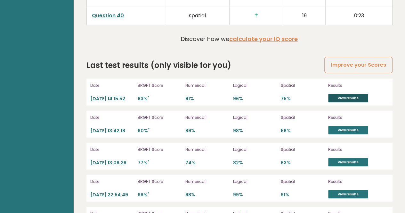
click at [333, 94] on link "View results" at bounding box center [348, 98] width 40 height 8
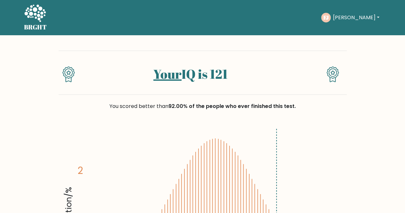
click at [38, 11] on icon at bounding box center [35, 13] width 22 height 19
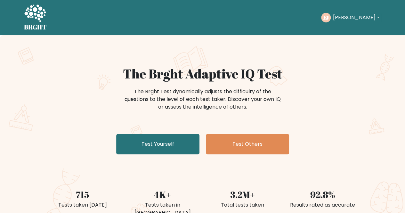
click at [331, 21] on icon "FJ" at bounding box center [326, 18] width 10 height 10
click at [339, 16] on button "[PERSON_NAME]" at bounding box center [356, 17] width 50 height 8
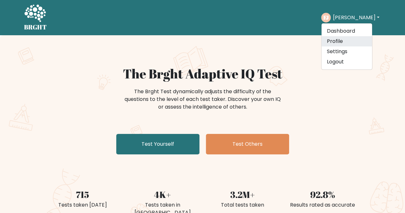
click at [344, 41] on link "Profile" at bounding box center [347, 41] width 51 height 10
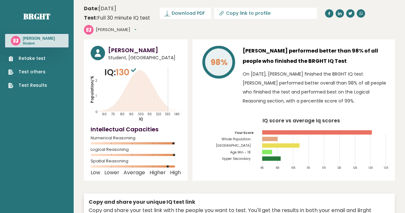
click at [35, 87] on link "Test Results" at bounding box center [27, 85] width 39 height 7
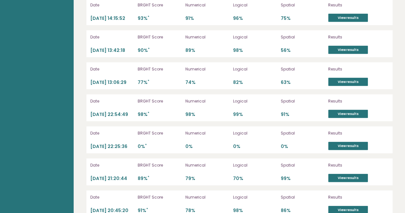
scroll to position [1849, 0]
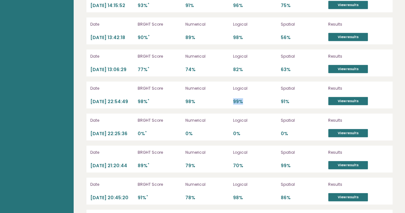
drag, startPoint x: 234, startPoint y: 86, endPoint x: 254, endPoint y: 89, distance: 20.3
click at [254, 99] on p "99%" at bounding box center [255, 102] width 44 height 6
click at [229, 82] on div "Date [DATE] 22:54:49 BRGHT Score 98% * Numerical 98% Logical 99% Spatial 91% Re…" at bounding box center [240, 95] width 306 height 27
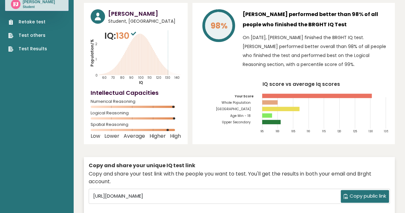
scroll to position [0, 0]
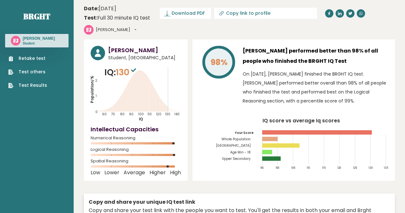
click at [33, 58] on link "Retake test" at bounding box center [27, 58] width 39 height 7
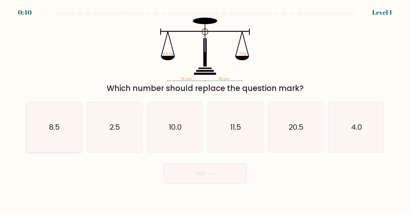
click at [39, 113] on icon "8.5" at bounding box center [54, 127] width 50 height 50
click at [205, 108] on input "a. 8.5" at bounding box center [205, 108] width 0 height 2
radio input "true"
click at [204, 173] on button "Next" at bounding box center [204, 173] width 83 height 21
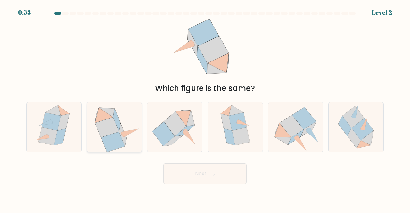
click at [122, 122] on icon at bounding box center [115, 127] width 52 height 50
click at [205, 108] on input "b." at bounding box center [205, 108] width 0 height 2
radio input "true"
click at [197, 171] on button "Next" at bounding box center [204, 173] width 83 height 21
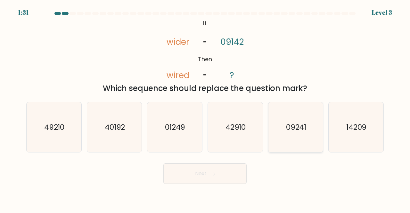
click at [280, 123] on icon "09241" at bounding box center [296, 127] width 50 height 50
click at [205, 108] on input "e. 09241" at bounding box center [205, 108] width 0 height 2
radio input "true"
click at [217, 178] on button "Next" at bounding box center [204, 173] width 83 height 21
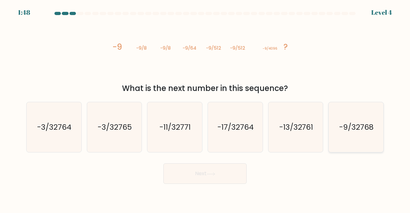
click at [337, 127] on icon "-9/32768" at bounding box center [356, 127] width 50 height 50
click at [205, 108] on input "f. -9/32768" at bounding box center [205, 108] width 0 height 2
radio input "true"
click at [215, 168] on button "Next" at bounding box center [204, 173] width 83 height 21
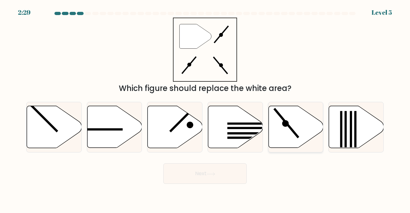
click at [292, 118] on icon at bounding box center [295, 127] width 55 height 42
click at [205, 108] on input "e." at bounding box center [205, 108] width 0 height 2
radio input "true"
click at [197, 175] on button "Next" at bounding box center [204, 173] width 83 height 21
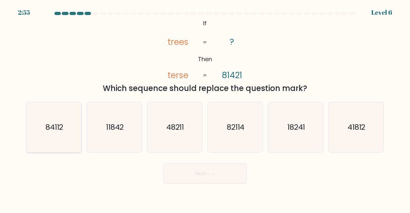
click at [72, 119] on icon "84112" at bounding box center [54, 127] width 50 height 50
click at [205, 108] on input "a. 84112" at bounding box center [205, 108] width 0 height 2
radio input "true"
click at [177, 177] on button "Next" at bounding box center [204, 173] width 83 height 21
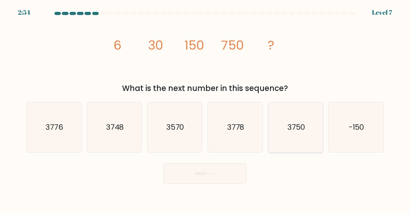
click at [299, 119] on icon "3750" at bounding box center [296, 127] width 50 height 50
click at [205, 108] on input "e. 3750" at bounding box center [205, 108] width 0 height 2
radio input "true"
click at [208, 173] on icon at bounding box center [211, 174] width 9 height 4
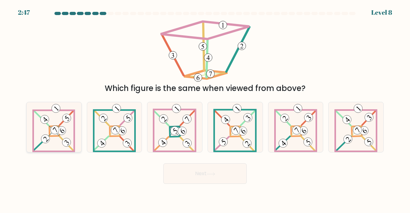
click at [61, 124] on 687 at bounding box center [67, 118] width 14 height 14
click at [205, 108] on input "a." at bounding box center [205, 108] width 0 height 2
radio input "true"
click at [372, 144] on 881 at bounding box center [369, 142] width 12 height 12
click at [205, 108] on input "f." at bounding box center [205, 108] width 0 height 2
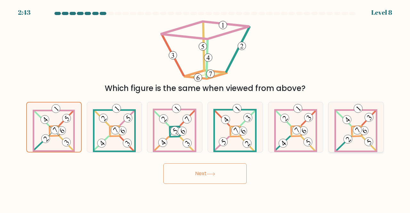
radio input "true"
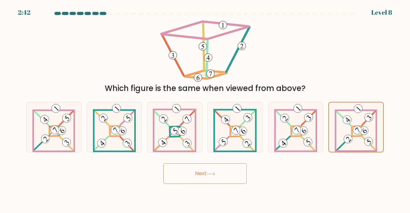
click at [215, 166] on button "Next" at bounding box center [204, 173] width 83 height 21
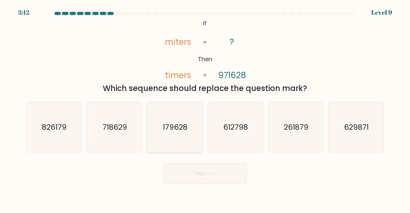
click at [177, 122] on text "179628" at bounding box center [175, 127] width 25 height 11
click at [205, 108] on input "c. 179628" at bounding box center [205, 108] width 0 height 2
radio input "true"
click at [206, 163] on div "Next" at bounding box center [204, 172] width 365 height 24
click at [202, 162] on div "Next" at bounding box center [204, 172] width 365 height 24
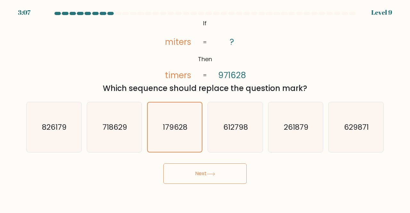
click at [194, 169] on button "Next" at bounding box center [204, 173] width 83 height 21
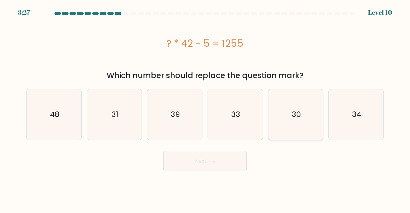
click at [286, 114] on icon "30" at bounding box center [296, 114] width 50 height 50
click at [205, 108] on input "e. 30" at bounding box center [205, 108] width 0 height 2
radio input "true"
click at [231, 151] on button "Next" at bounding box center [204, 161] width 83 height 21
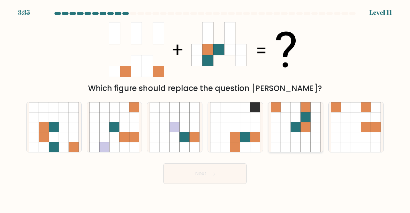
click at [288, 138] on icon at bounding box center [286, 137] width 10 height 10
click at [205, 108] on input "e." at bounding box center [205, 108] width 0 height 2
radio input "true"
click at [219, 177] on button "Next" at bounding box center [204, 173] width 83 height 21
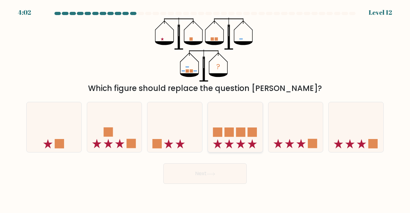
click at [250, 129] on rect at bounding box center [251, 132] width 9 height 9
click at [205, 108] on input "d." at bounding box center [205, 108] width 0 height 2
radio input "true"
click at [227, 173] on button "Next" at bounding box center [204, 173] width 83 height 21
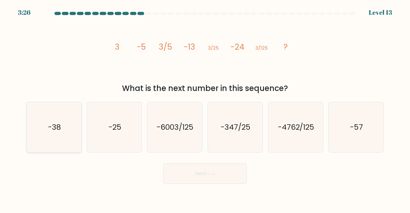
click at [66, 115] on icon "-38" at bounding box center [54, 127] width 50 height 50
click at [205, 108] on input "a. -38" at bounding box center [205, 108] width 0 height 2
radio input "true"
click at [192, 168] on button "Next" at bounding box center [204, 173] width 83 height 21
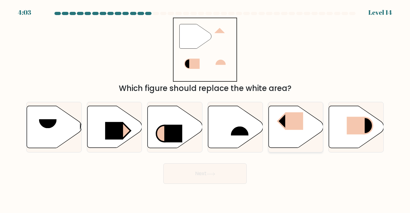
click at [295, 111] on icon at bounding box center [295, 127] width 55 height 42
click at [205, 108] on input "e." at bounding box center [205, 108] width 0 height 2
radio input "true"
click at [190, 177] on button "Next" at bounding box center [204, 173] width 83 height 21
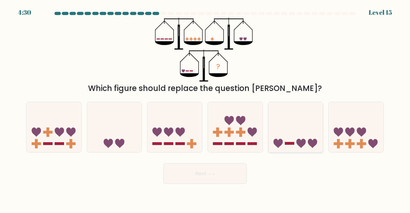
click at [299, 127] on icon at bounding box center [295, 126] width 55 height 45
click at [205, 108] on input "e." at bounding box center [205, 108] width 0 height 2
radio input "true"
click at [211, 169] on button "Next" at bounding box center [204, 173] width 83 height 21
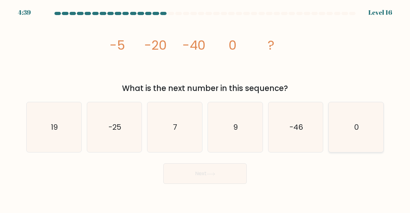
click at [352, 115] on icon "0" at bounding box center [356, 127] width 50 height 50
click at [205, 108] on input "f. 0" at bounding box center [205, 108] width 0 height 2
radio input "true"
click at [184, 163] on div "Next" at bounding box center [204, 172] width 365 height 24
click at [185, 168] on button "Next" at bounding box center [204, 173] width 83 height 21
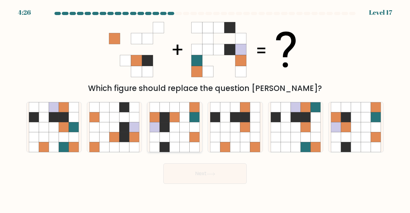
click at [162, 136] on icon at bounding box center [165, 137] width 10 height 10
click at [205, 108] on input "c." at bounding box center [205, 108] width 0 height 2
radio input "true"
click at [186, 170] on button "Next" at bounding box center [204, 173] width 83 height 21
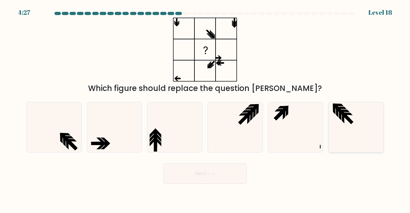
click at [356, 137] on icon at bounding box center [356, 127] width 50 height 50
click at [205, 108] on input "f." at bounding box center [205, 108] width 0 height 2
radio input "true"
click at [125, 121] on icon at bounding box center [114, 127] width 50 height 50
click at [205, 108] on input "b." at bounding box center [205, 108] width 0 height 2
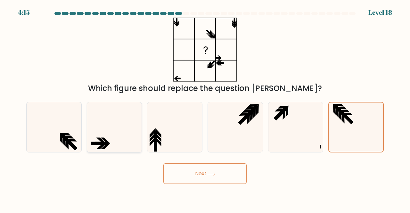
radio input "true"
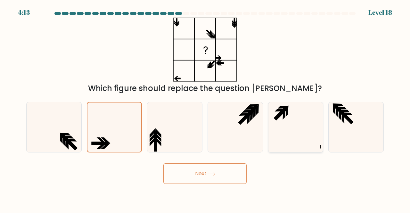
click at [278, 114] on icon at bounding box center [279, 114] width 11 height 11
click at [205, 108] on input "e." at bounding box center [205, 108] width 0 height 2
radio input "true"
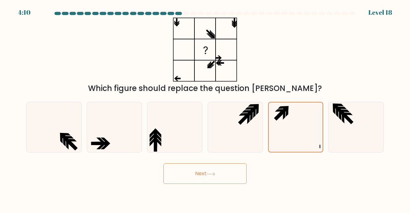
click at [220, 170] on button "Next" at bounding box center [204, 173] width 83 height 21
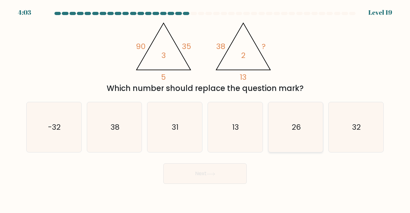
click at [290, 114] on icon "26" at bounding box center [296, 127] width 50 height 50
click at [205, 108] on input "e. 26" at bounding box center [205, 108] width 0 height 2
radio input "true"
click at [215, 171] on button "Next" at bounding box center [204, 173] width 83 height 21
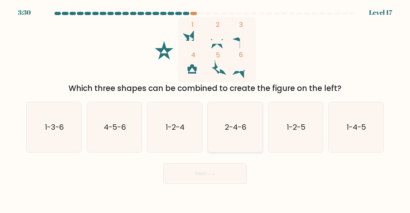
click at [229, 118] on icon "2-4-6" at bounding box center [235, 127] width 50 height 50
click at [205, 108] on input "d. 2-4-6" at bounding box center [205, 108] width 0 height 2
radio input "true"
click at [203, 180] on button "Next" at bounding box center [204, 173] width 83 height 21
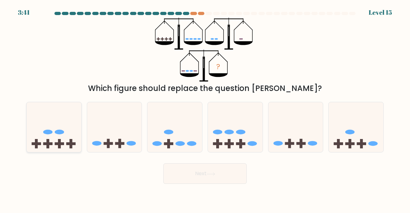
click at [44, 103] on div at bounding box center [53, 127] width 55 height 51
click at [205, 107] on input "a." at bounding box center [205, 108] width 0 height 2
radio input "true"
click at [176, 166] on button "Next" at bounding box center [204, 173] width 83 height 21
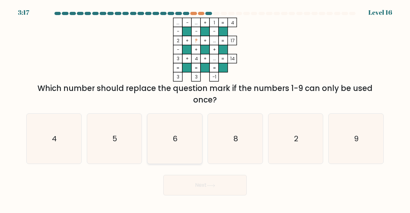
click at [185, 128] on icon "6" at bounding box center [175, 139] width 50 height 50
click at [205, 108] on input "c. 6" at bounding box center [205, 108] width 0 height 2
radio input "true"
click at [191, 186] on button "Next" at bounding box center [204, 185] width 83 height 21
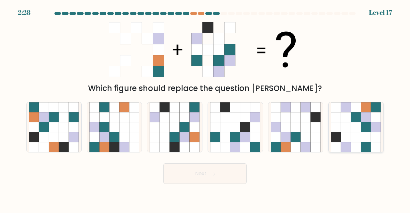
click at [357, 108] on icon at bounding box center [356, 107] width 10 height 10
click at [205, 108] on input "f." at bounding box center [205, 108] width 0 height 2
radio input "true"
click at [223, 186] on body "2:26 Level 17" at bounding box center [205, 106] width 410 height 213
click at [225, 182] on button "Next" at bounding box center [204, 173] width 83 height 21
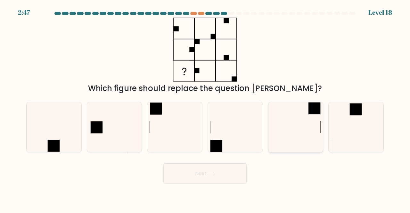
click at [298, 105] on icon at bounding box center [296, 127] width 50 height 50
click at [205, 107] on input "e." at bounding box center [205, 108] width 0 height 2
radio input "true"
click at [233, 169] on button "Next" at bounding box center [204, 173] width 83 height 21
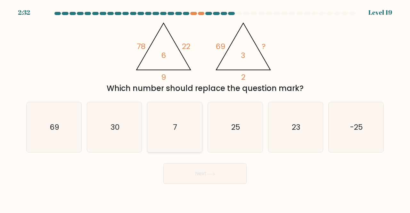
click at [162, 110] on icon "7" at bounding box center [175, 127] width 50 height 50
click at [205, 108] on input "c. 7" at bounding box center [205, 108] width 0 height 2
radio input "true"
click at [194, 180] on button "Next" at bounding box center [204, 173] width 83 height 21
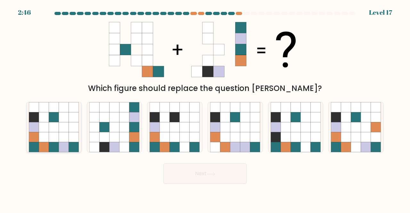
click at [38, 143] on icon at bounding box center [34, 147] width 10 height 10
click at [205, 108] on input "a." at bounding box center [205, 108] width 0 height 2
radio input "true"
click at [185, 177] on button "Next" at bounding box center [204, 173] width 83 height 21
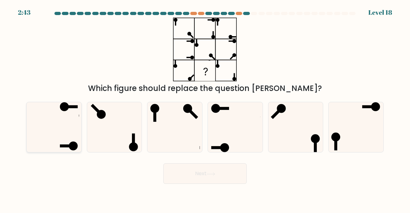
click at [69, 123] on icon at bounding box center [54, 127] width 50 height 50
click at [205, 108] on input "a." at bounding box center [205, 108] width 0 height 2
radio input "true"
click at [194, 176] on button "Next" at bounding box center [204, 173] width 83 height 21
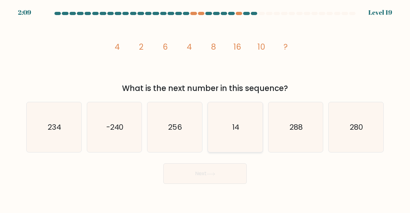
click at [220, 107] on icon "14" at bounding box center [235, 127] width 50 height 50
click at [205, 107] on input "d. 14" at bounding box center [205, 108] width 0 height 2
radio input "true"
click at [195, 184] on button "Next" at bounding box center [204, 173] width 83 height 21
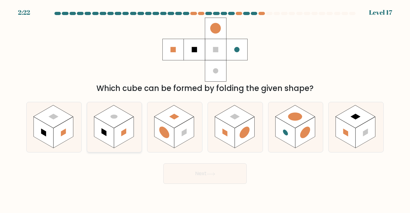
click at [131, 127] on rect at bounding box center [124, 132] width 20 height 31
click at [205, 108] on input "b." at bounding box center [205, 108] width 0 height 2
radio input "true"
click at [189, 170] on button "Next" at bounding box center [204, 173] width 83 height 21
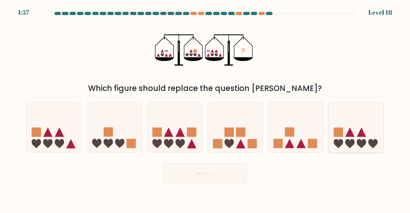
click at [349, 146] on icon at bounding box center [349, 143] width 9 height 9
click at [205, 108] on input "f." at bounding box center [205, 108] width 0 height 2
radio input "true"
click at [218, 172] on button "Next" at bounding box center [204, 173] width 83 height 21
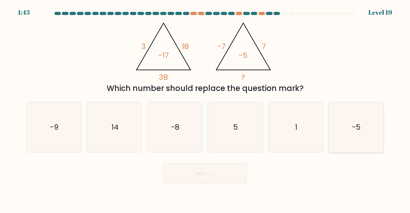
click at [344, 125] on icon "-5" at bounding box center [356, 127] width 50 height 50
click at [205, 108] on input "f. -5" at bounding box center [205, 108] width 0 height 2
radio input "true"
click at [228, 172] on button "Next" at bounding box center [204, 173] width 83 height 21
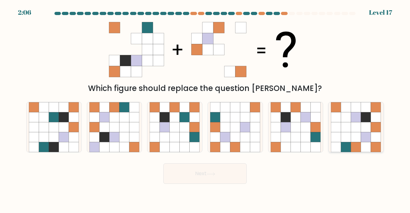
click at [364, 127] on icon at bounding box center [366, 127] width 10 height 10
click at [205, 108] on input "f." at bounding box center [205, 108] width 0 height 2
radio input "true"
click at [183, 125] on icon at bounding box center [185, 127] width 10 height 10
click at [205, 108] on input "c." at bounding box center [205, 108] width 0 height 2
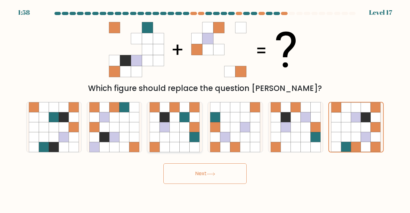
radio input "true"
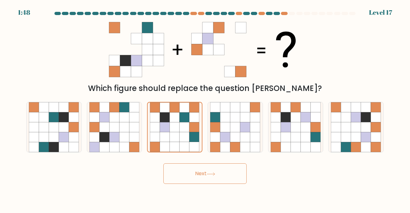
click at [191, 174] on button "Next" at bounding box center [204, 173] width 83 height 21
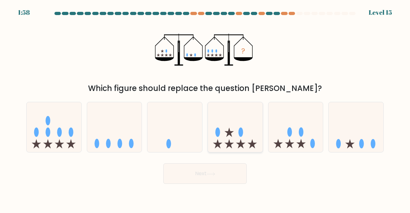
click at [245, 132] on icon at bounding box center [235, 126] width 55 height 45
click at [205, 108] on input "d." at bounding box center [205, 108] width 0 height 2
radio input "true"
click at [121, 117] on icon at bounding box center [114, 126] width 55 height 45
click at [205, 108] on input "b." at bounding box center [205, 108] width 0 height 2
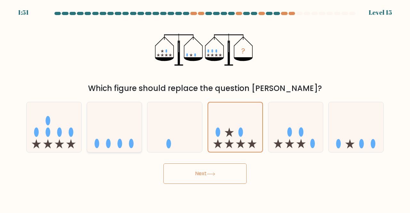
radio input "true"
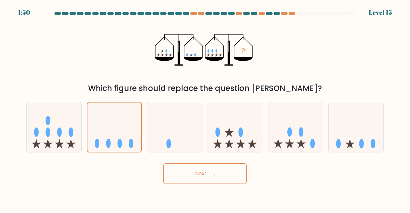
click at [177, 166] on button "Next" at bounding box center [204, 173] width 83 height 21
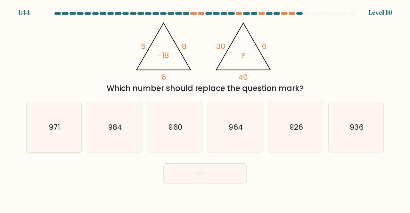
click at [32, 123] on icon "971" at bounding box center [54, 127] width 50 height 50
click at [205, 108] on input "a. 971" at bounding box center [205, 108] width 0 height 2
radio input "true"
click at [176, 171] on button "Next" at bounding box center [204, 173] width 83 height 21
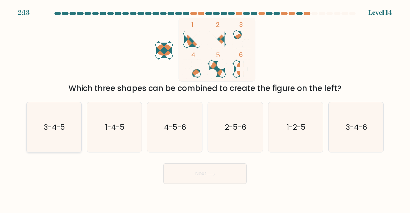
click at [71, 118] on icon "3-4-5" at bounding box center [54, 127] width 50 height 50
click at [205, 108] on input "a. 3-4-5" at bounding box center [205, 108] width 0 height 2
radio input "true"
click at [184, 173] on button "Next" at bounding box center [204, 173] width 83 height 21
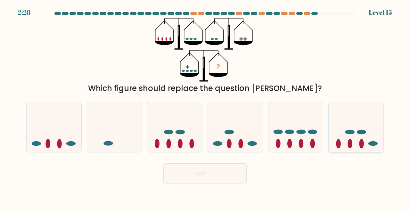
click at [369, 150] on icon at bounding box center [356, 126] width 55 height 45
click at [205, 108] on input "f." at bounding box center [205, 108] width 0 height 2
radio input "true"
click at [245, 176] on button "Next" at bounding box center [204, 173] width 83 height 21
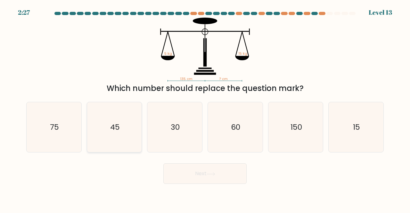
click at [124, 141] on icon "45" at bounding box center [114, 127] width 50 height 50
click at [205, 108] on input "b. 45" at bounding box center [205, 108] width 0 height 2
radio input "true"
click at [179, 176] on button "Next" at bounding box center [204, 173] width 83 height 21
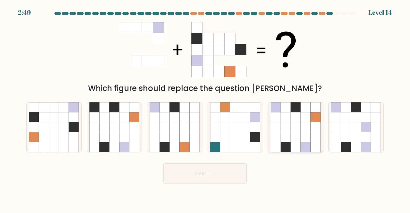
click at [306, 108] on icon at bounding box center [306, 107] width 10 height 10
click at [205, 108] on input "e." at bounding box center [205, 108] width 0 height 2
radio input "true"
click at [231, 172] on button "Next" at bounding box center [204, 173] width 83 height 21
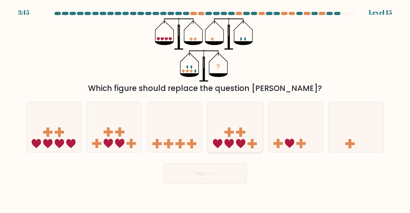
click at [232, 106] on icon at bounding box center [235, 126] width 55 height 45
click at [205, 107] on input "d." at bounding box center [205, 108] width 0 height 2
radio input "true"
click at [220, 174] on button "Next" at bounding box center [204, 173] width 83 height 21
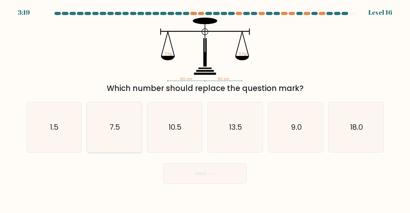
click at [95, 128] on icon "7.5" at bounding box center [114, 127] width 50 height 50
click at [205, 108] on input "b. 7.5" at bounding box center [205, 108] width 0 height 2
radio input "true"
click at [178, 163] on div "Next" at bounding box center [204, 172] width 365 height 24
click at [174, 173] on button "Next" at bounding box center [204, 173] width 83 height 21
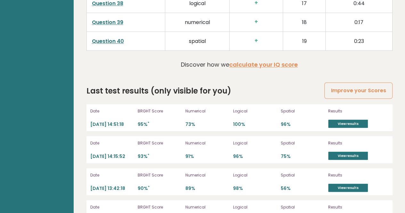
scroll to position [1743, 0]
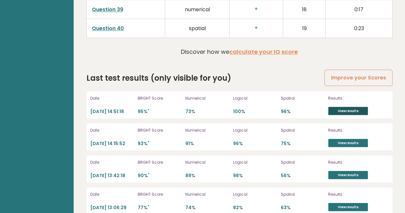
click at [337, 107] on link "View results" at bounding box center [348, 111] width 40 height 8
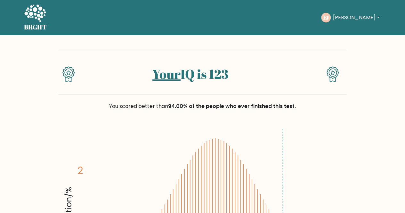
click at [37, 27] on h5 "BRGHT" at bounding box center [35, 27] width 23 height 8
